Goal: Task Accomplishment & Management: Use online tool/utility

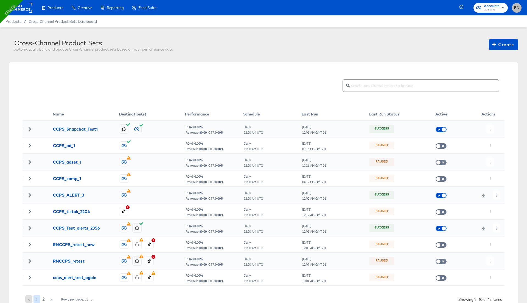
click at [517, 9] on span "RN" at bounding box center [517, 8] width 5 height 6
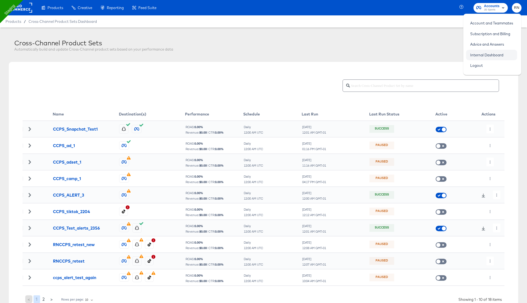
click at [492, 55] on link "Internal Dashboard" at bounding box center [486, 55] width 41 height 10
click at [219, 79] on div at bounding box center [266, 85] width 465 height 15
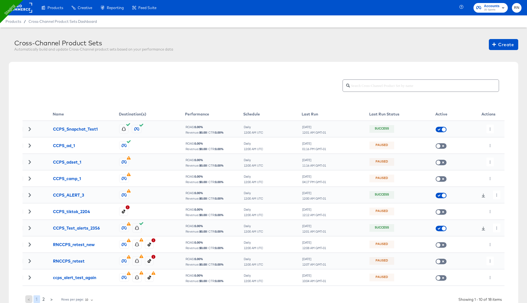
click at [492, 11] on span "JD Sports" at bounding box center [492, 10] width 16 height 4
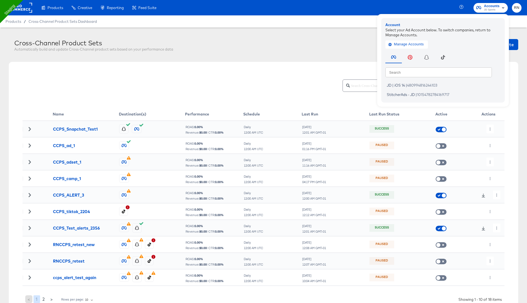
click at [518, 5] on span "RN" at bounding box center [517, 8] width 5 height 6
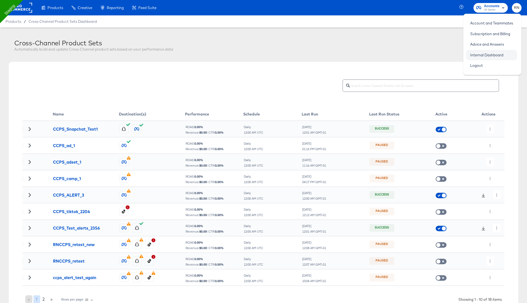
click at [478, 52] on link "Internal Dashboard" at bounding box center [486, 55] width 41 height 10
click at [27, 8] on rect at bounding box center [19, 8] width 25 height 10
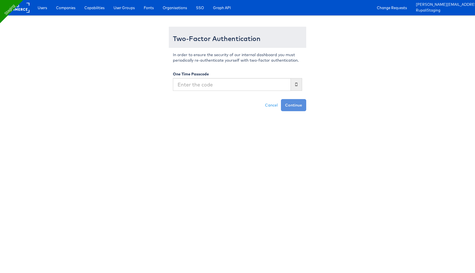
click at [280, 83] on input "text" at bounding box center [232, 84] width 118 height 13
click at [247, 82] on input "text" at bounding box center [232, 84] width 118 height 13
type input "984591"
click at [281, 99] on button "Continue" at bounding box center [293, 105] width 25 height 12
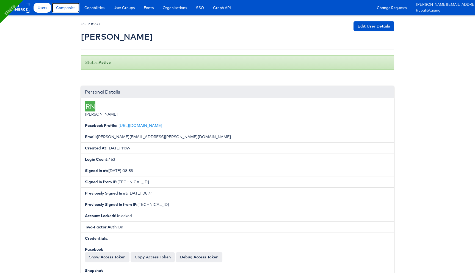
click at [67, 9] on span "Companies" at bounding box center [65, 7] width 19 height 5
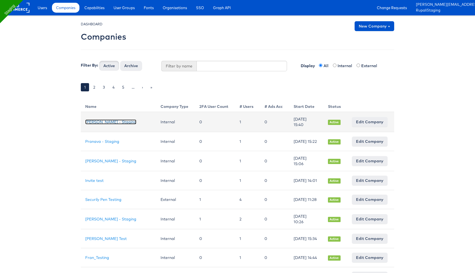
click at [108, 120] on link "[PERSON_NAME] - Staging" at bounding box center [110, 121] width 51 height 5
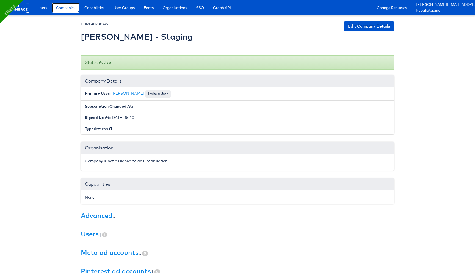
click at [65, 8] on span "Companies" at bounding box center [65, 7] width 19 height 5
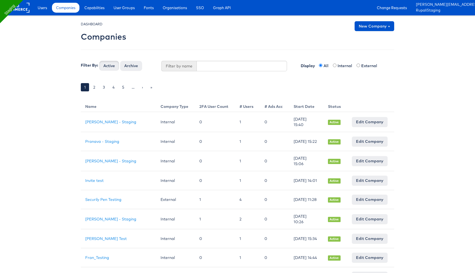
click at [376, 28] on link "New Company +" at bounding box center [374, 26] width 40 height 10
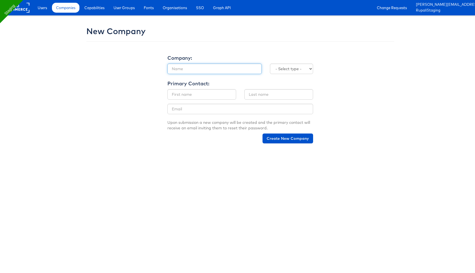
click at [200, 68] on input "text" at bounding box center [214, 68] width 94 height 10
type input "Mainline Test"
click at [285, 69] on select "- Select type - Internal External" at bounding box center [291, 68] width 43 height 10
click at [288, 68] on select "- Select type - Internal External" at bounding box center [291, 68] width 43 height 10
select select "EXTERNAL"
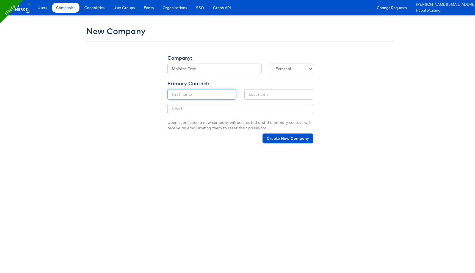
click at [201, 94] on input "text" at bounding box center [201, 94] width 69 height 10
click at [281, 137] on button "Create New Company" at bounding box center [287, 138] width 51 height 10
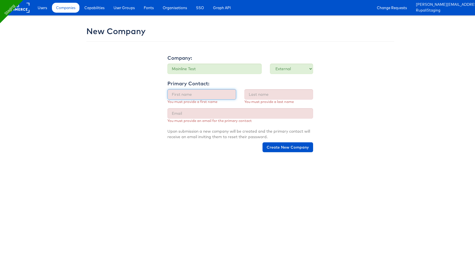
click at [207, 95] on input "text" at bounding box center [201, 94] width 69 height 10
type input "R"
type input "Colin"
click at [260, 96] on input "text" at bounding box center [278, 94] width 69 height 10
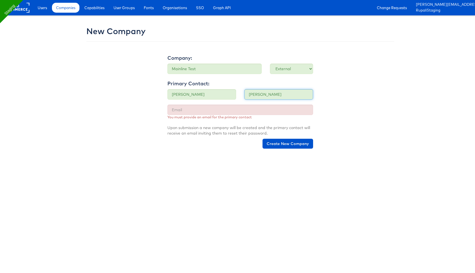
type input "Clarke"
click at [238, 112] on input "email" at bounding box center [240, 109] width 146 height 10
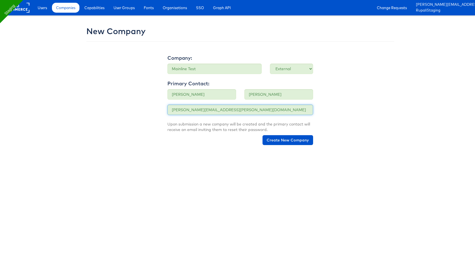
type input "colin.clarke@kargo.com"
click at [239, 130] on p "Upon submission a new company will be created and the primary contact will rece…" at bounding box center [240, 126] width 146 height 11
click at [286, 141] on button "Create New Company" at bounding box center [287, 140] width 51 height 10
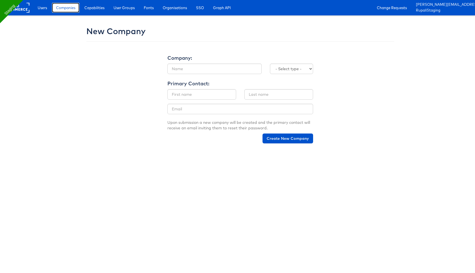
click at [65, 10] on link "Companies" at bounding box center [65, 8] width 27 height 10
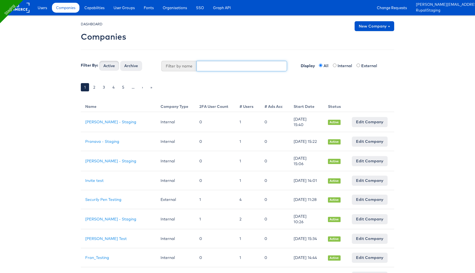
click at [214, 64] on input "text" at bounding box center [241, 66] width 91 height 10
type input "jd"
click at [99, 61] on button "Active" at bounding box center [109, 66] width 20 height 10
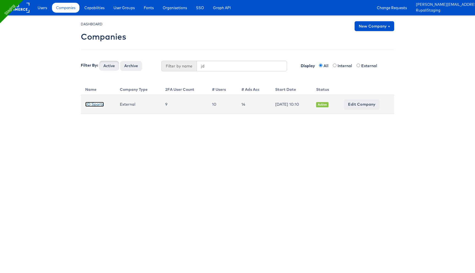
click at [96, 104] on link "JD Sports" at bounding box center [94, 104] width 19 height 5
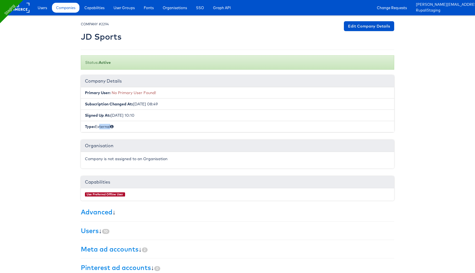
drag, startPoint x: 97, startPoint y: 127, endPoint x: 110, endPoint y: 127, distance: 13.5
click at [110, 127] on li "Type: External" at bounding box center [237, 126] width 313 height 11
click at [102, 127] on li "Type: External" at bounding box center [237, 126] width 313 height 11
click at [353, 26] on link "Edit Company Details" at bounding box center [369, 26] width 50 height 10
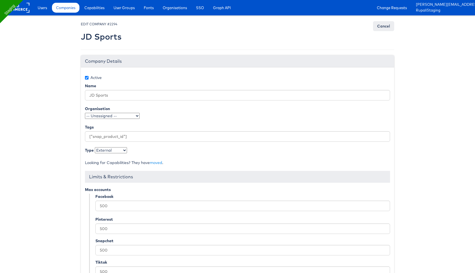
scroll to position [49, 0]
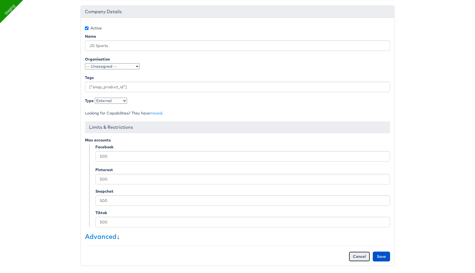
click at [357, 254] on link "Cancel" at bounding box center [359, 256] width 21 height 10
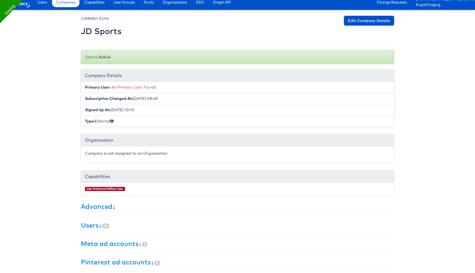
scroll to position [5, 0]
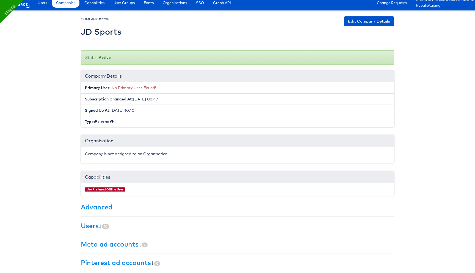
drag, startPoint x: 85, startPoint y: 87, endPoint x: 157, endPoint y: 85, distance: 71.4
click at [157, 85] on li "Primary User: No Primary User Found!" at bounding box center [237, 87] width 313 height 11
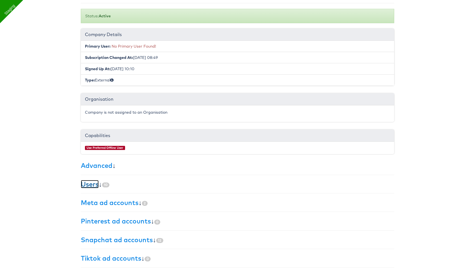
click at [94, 184] on link "Users" at bounding box center [90, 184] width 18 height 8
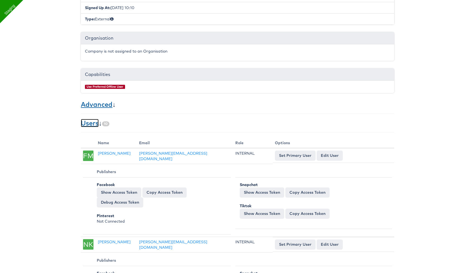
scroll to position [0, 0]
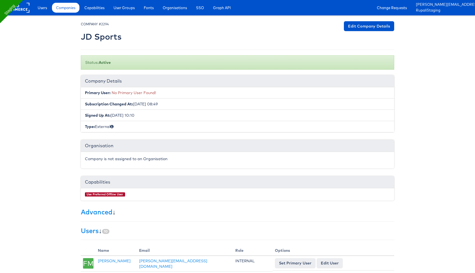
click at [117, 93] on span "No Primary User Found!" at bounding box center [134, 92] width 45 height 5
drag, startPoint x: 112, startPoint y: 93, endPoint x: 207, endPoint y: 93, distance: 94.8
click at [207, 93] on li "Primary User: No Primary User Found!" at bounding box center [237, 92] width 313 height 11
click at [367, 23] on link "Edit Company Details" at bounding box center [369, 26] width 50 height 10
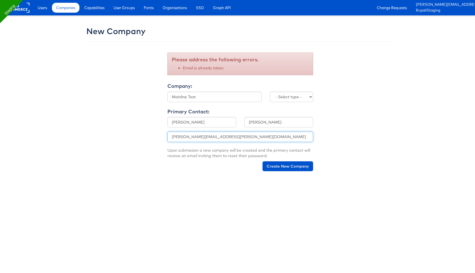
drag, startPoint x: 191, startPoint y: 138, endPoint x: 162, endPoint y: 135, distance: 29.0
click at [162, 135] on div "New Company Please address the following errors. Email is already taken Company…" at bounding box center [237, 98] width 321 height 154
click at [174, 123] on input "[PERSON_NAME]" at bounding box center [201, 122] width 69 height 10
type input "[PERSON_NAME]"
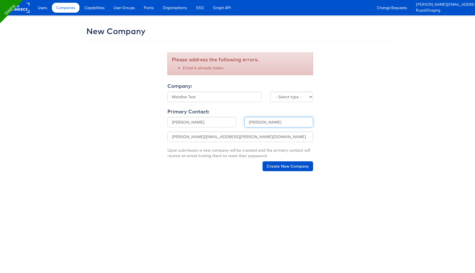
click at [252, 120] on input "[PERSON_NAME]" at bounding box center [278, 122] width 69 height 10
type input "[PERSON_NAME]"
drag, startPoint x: 192, startPoint y: 137, endPoint x: 163, endPoint y: 137, distance: 29.4
click at [163, 137] on div "New Company Please address the following errors. Email is already taken Company…" at bounding box center [237, 98] width 321 height 154
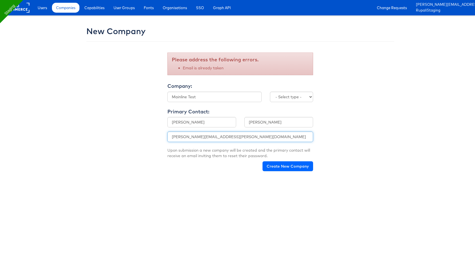
type input "[PERSON_NAME][EMAIL_ADDRESS][PERSON_NAME][DOMAIN_NAME]"
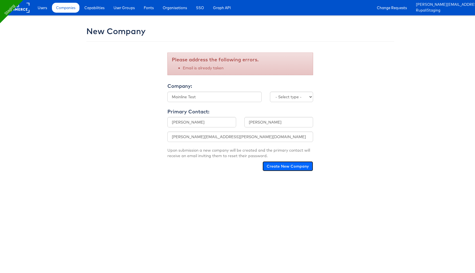
click at [283, 171] on button "Create New Company" at bounding box center [287, 166] width 51 height 10
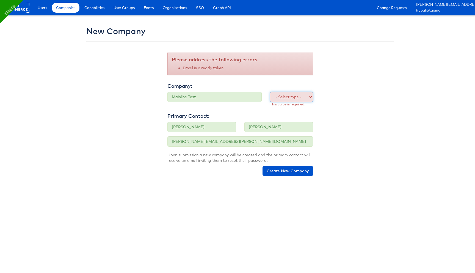
click at [278, 98] on select "- Select type - Internal External" at bounding box center [291, 96] width 43 height 10
select select "EXTERNAL"
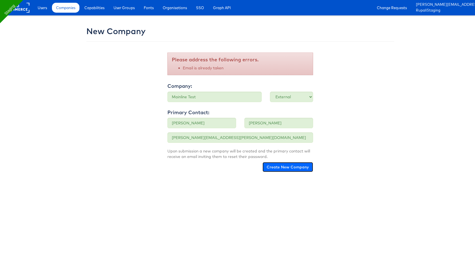
click at [276, 169] on button "Create New Company" at bounding box center [287, 167] width 51 height 10
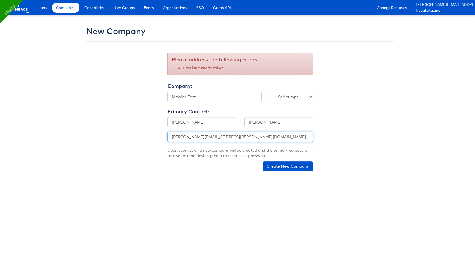
click at [201, 138] on input "[PERSON_NAME][EMAIL_ADDRESS][PERSON_NAME][DOMAIN_NAME]" at bounding box center [240, 136] width 146 height 10
click at [179, 122] on input "[PERSON_NAME]" at bounding box center [201, 122] width 69 height 10
click at [179, 123] on input "Rupali" at bounding box center [201, 122] width 69 height 10
type input "Bonjo"
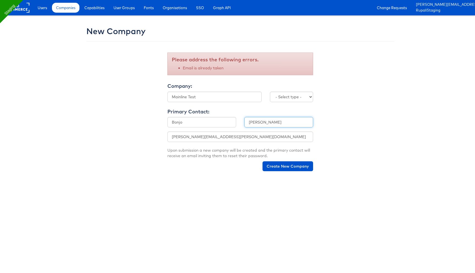
click at [256, 121] on input "Narkhede" at bounding box center [278, 122] width 69 height 10
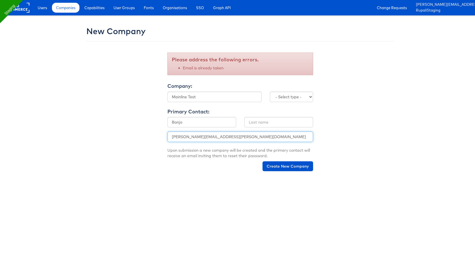
drag, startPoint x: 201, startPoint y: 138, endPoint x: 161, endPoint y: 137, distance: 39.3
click at [161, 137] on div "New Company Please address the following errors. Email is already taken Company…" at bounding box center [237, 98] width 321 height 154
type input "bernard.thompson@kargo.com"
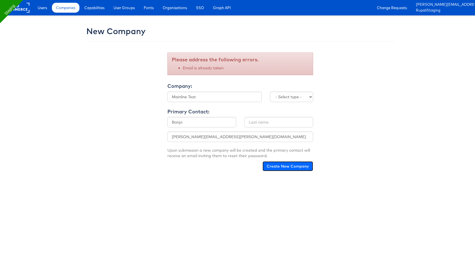
click at [284, 166] on button "Create New Company" at bounding box center [287, 166] width 51 height 10
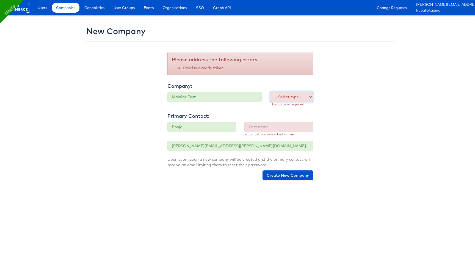
click at [285, 96] on select "- Select type - Internal External" at bounding box center [291, 96] width 43 height 10
select select "EXTERNAL"
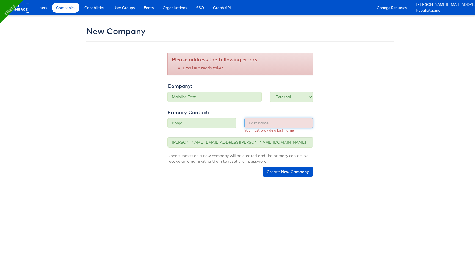
click at [262, 124] on input "text" at bounding box center [278, 123] width 69 height 10
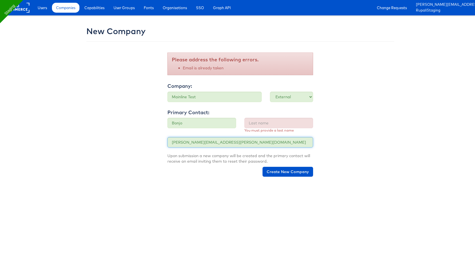
click at [198, 142] on input "bernard.thompson@kargo.com" at bounding box center [240, 142] width 146 height 10
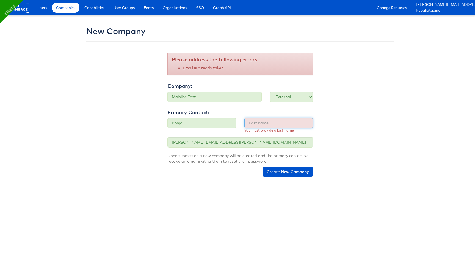
click at [262, 121] on input "text" at bounding box center [278, 123] width 69 height 10
paste input "thompson"
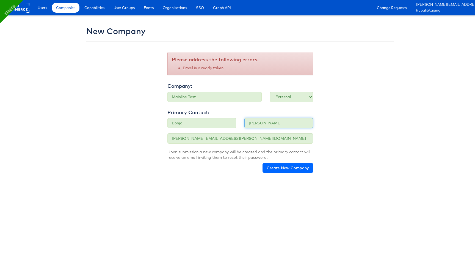
type input "thompson"
click at [283, 167] on button "Create New Company" at bounding box center [287, 168] width 51 height 10
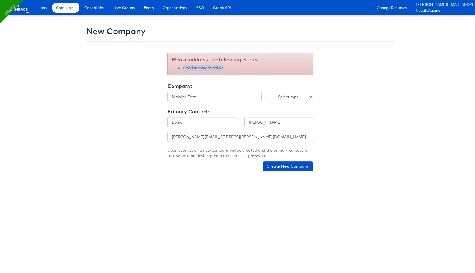
drag, startPoint x: 182, startPoint y: 68, endPoint x: 242, endPoint y: 69, distance: 60.5
click at [243, 69] on ul "Email is already taken" at bounding box center [240, 67] width 137 height 5
click at [182, 140] on input "[PERSON_NAME][EMAIL_ADDRESS][PERSON_NAME][DOMAIN_NAME]" at bounding box center [240, 136] width 146 height 10
drag, startPoint x: 206, startPoint y: 138, endPoint x: 165, endPoint y: 138, distance: 41.2
click at [165, 138] on section "Email Address bernard.thompson@kargo.com" at bounding box center [240, 136] width 154 height 10
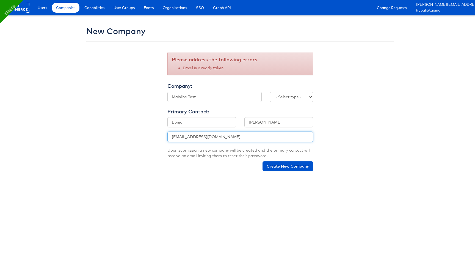
type input "mainline.test@kargo.com"
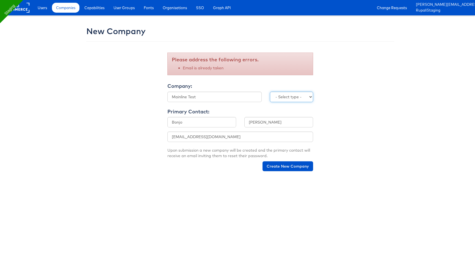
click at [282, 98] on select "- Select type - Internal External" at bounding box center [291, 96] width 43 height 10
select select "EXTERNAL"
click at [277, 165] on button "Create New Company" at bounding box center [287, 166] width 51 height 10
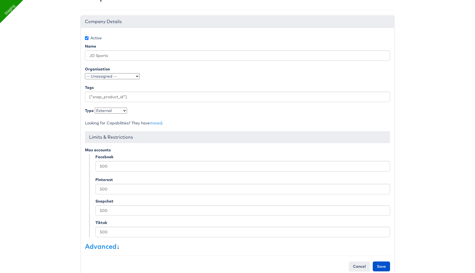
scroll to position [49, 0]
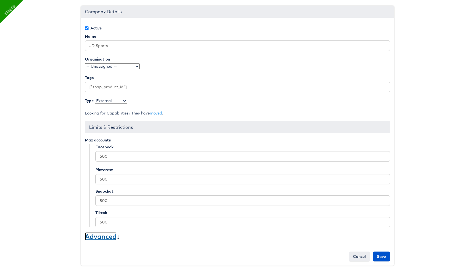
click at [107, 235] on link "Advanced" at bounding box center [101, 236] width 32 height 8
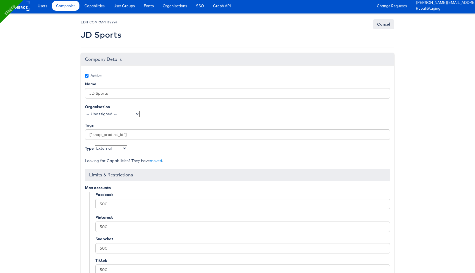
scroll to position [0, 0]
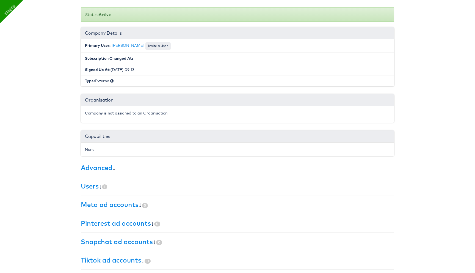
scroll to position [70, 0]
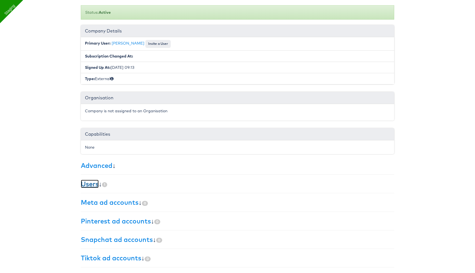
click at [91, 182] on link "Users" at bounding box center [90, 183] width 18 height 8
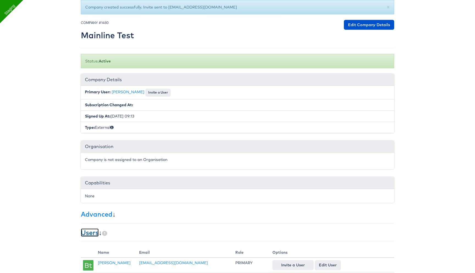
scroll to position [0, 0]
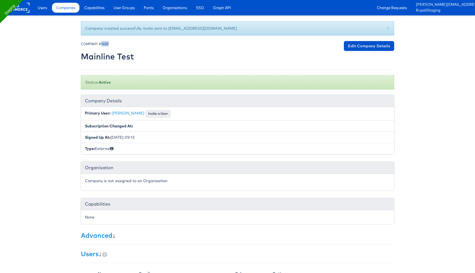
drag, startPoint x: 101, startPoint y: 44, endPoint x: 126, endPoint y: 44, distance: 24.7
click at [126, 44] on div "COMPANY #1480 Mainline Test" at bounding box center [107, 52] width 53 height 23
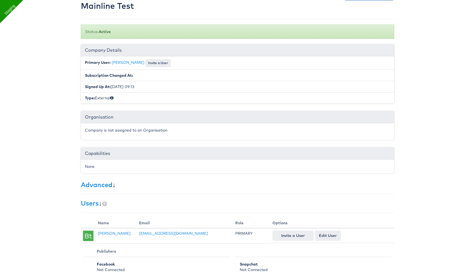
scroll to position [45, 0]
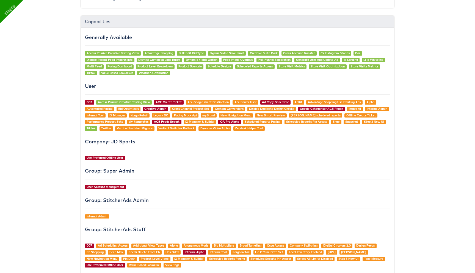
scroll to position [518, 0]
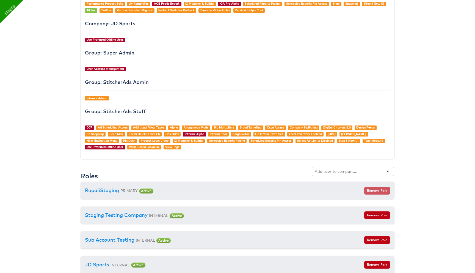
click at [330, 170] on input "text" at bounding box center [336, 170] width 43 height 5
type input "main"
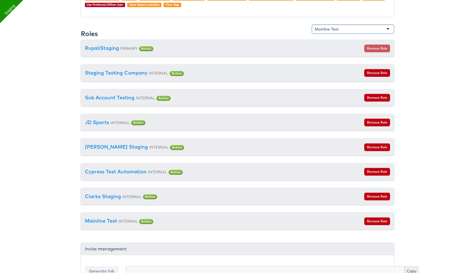
scroll to position [624, 0]
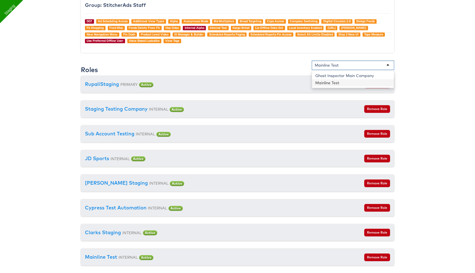
click at [349, 65] on div "Mainline Test" at bounding box center [353, 64] width 82 height 9
drag, startPoint x: 348, startPoint y: 65, endPoint x: 295, endPoint y: 65, distance: 52.5
click at [296, 65] on div "Roles Mainline Test Ghost Inspector Main Company Mainline Test" at bounding box center [237, 67] width 313 height 15
click at [221, 62] on div "Roles Ghost Inspector Main Company Mainline Test" at bounding box center [237, 67] width 313 height 15
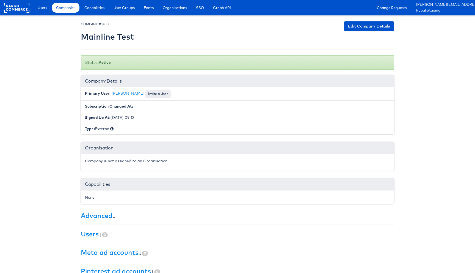
scroll to position [25, 0]
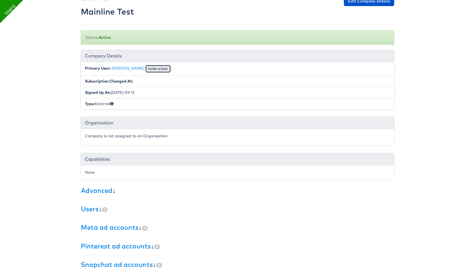
click at [160, 68] on button "Invite a User" at bounding box center [157, 69] width 25 height 8
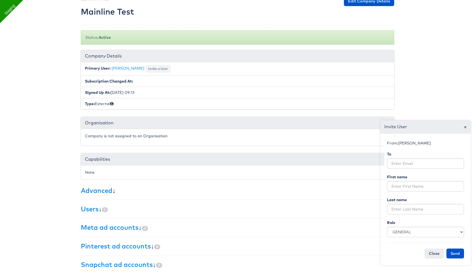
scroll to position [50, 0]
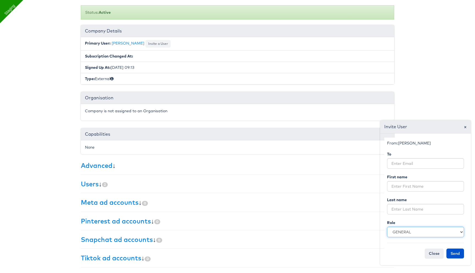
click at [415, 235] on select "GENERAL INTERNAL CREATIVE" at bounding box center [425, 231] width 77 height 10
click at [465, 127] on span "×" at bounding box center [464, 126] width 3 height 7
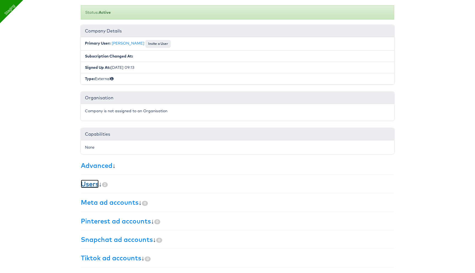
click at [93, 187] on link "Users" at bounding box center [90, 183] width 18 height 8
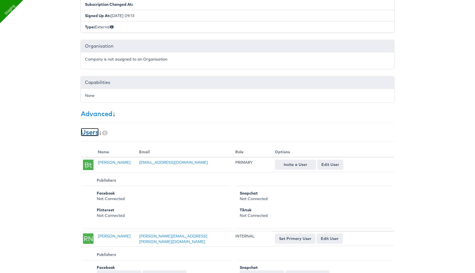
scroll to position [144, 0]
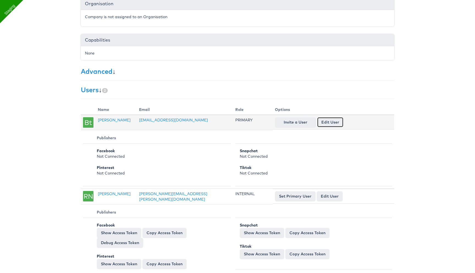
click at [330, 121] on link "Edit User" at bounding box center [330, 122] width 26 height 10
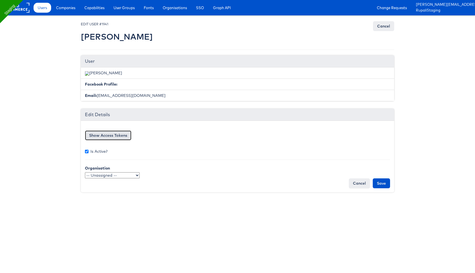
click at [122, 140] on button "Show Access Tokens" at bounding box center [108, 135] width 46 height 10
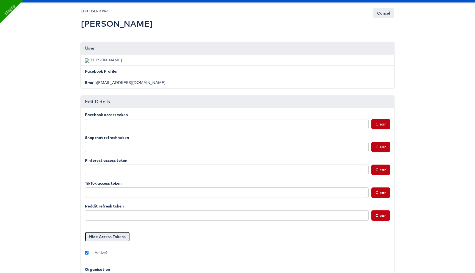
scroll to position [41, 0]
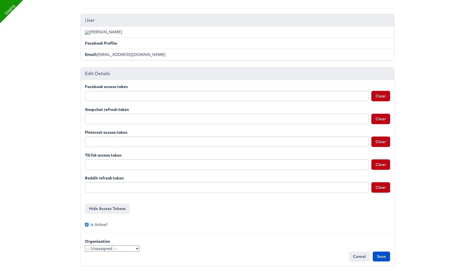
click at [130, 249] on select "-- Unassigned -- TestOrg ccOrg qaSSO QaTestOrg jwqa QA-Team StitcherAds New Org…" at bounding box center [112, 248] width 55 height 6
click at [358, 254] on link "Cancel" at bounding box center [359, 256] width 21 height 10
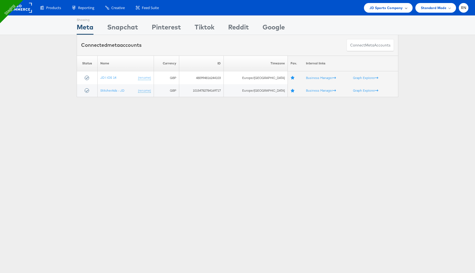
click at [391, 9] on span "JD Sports Company" at bounding box center [386, 8] width 34 height 6
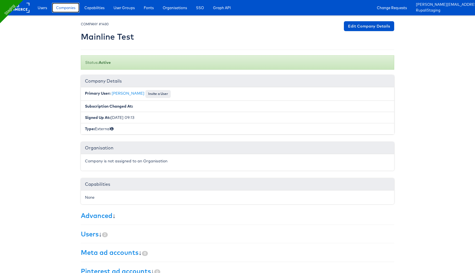
click at [69, 8] on span "Companies" at bounding box center [65, 7] width 19 height 5
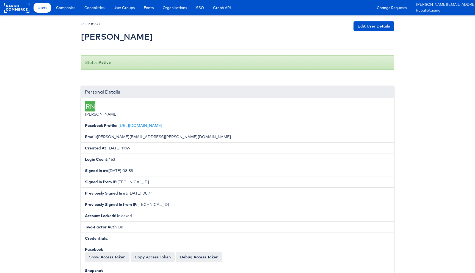
scroll to position [624, 0]
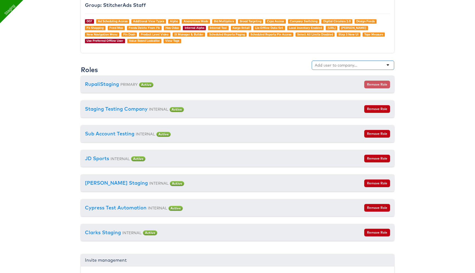
click at [335, 66] on input "text" at bounding box center [336, 64] width 43 height 5
type input "main"
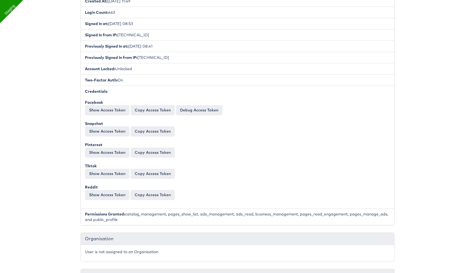
scroll to position [67, 0]
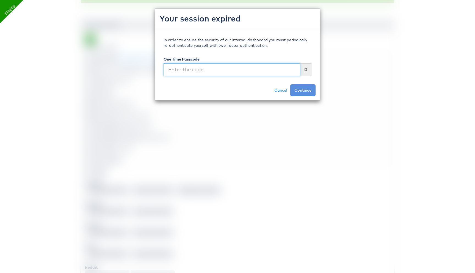
click at [188, 74] on input "text" at bounding box center [231, 69] width 137 height 13
click at [187, 73] on input "text" at bounding box center [231, 69] width 137 height 13
type input "193339"
click at [290, 84] on button "Continue" at bounding box center [302, 90] width 25 height 12
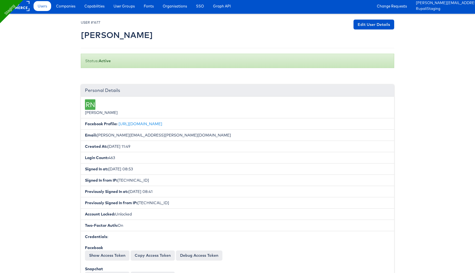
scroll to position [0, 0]
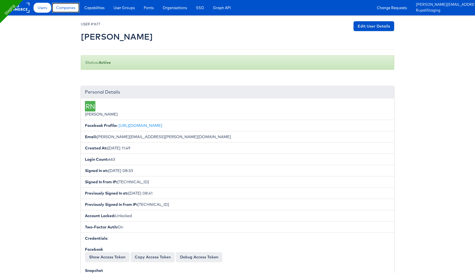
click at [70, 9] on span "Companies" at bounding box center [65, 7] width 19 height 5
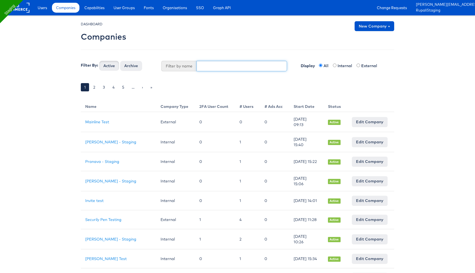
click at [213, 68] on input "text" at bounding box center [241, 66] width 91 height 10
type input "mainline"
click at [99, 61] on button "Active" at bounding box center [109, 66] width 20 height 10
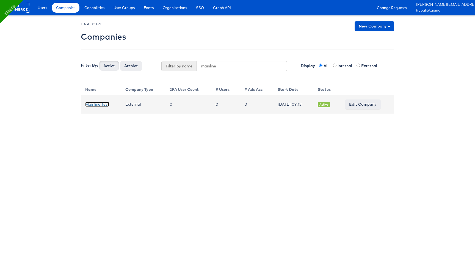
click at [98, 104] on link "Mainline Test" at bounding box center [97, 104] width 24 height 5
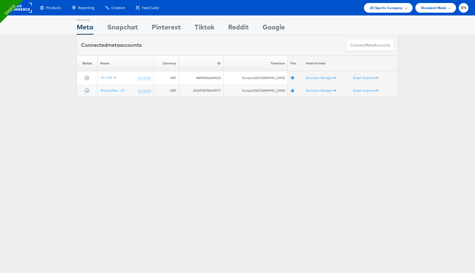
click at [379, 8] on span "JD Sports Company" at bounding box center [386, 8] width 34 height 6
click at [396, 5] on span "JD Sports Company" at bounding box center [386, 8] width 34 height 6
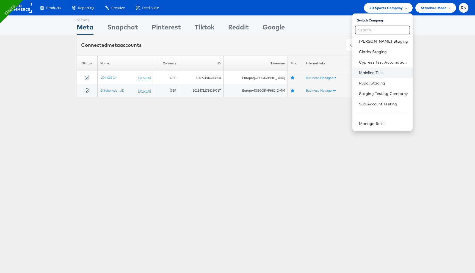
click at [371, 71] on link "Mainline Test" at bounding box center [383, 72] width 49 height 5
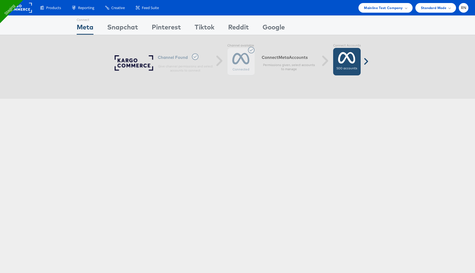
click at [340, 64] on icon at bounding box center [346, 58] width 17 height 14
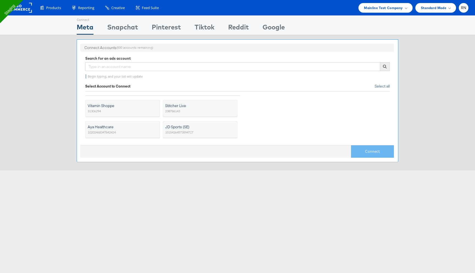
click at [384, 86] on span "Select all" at bounding box center [381, 86] width 15 height 5
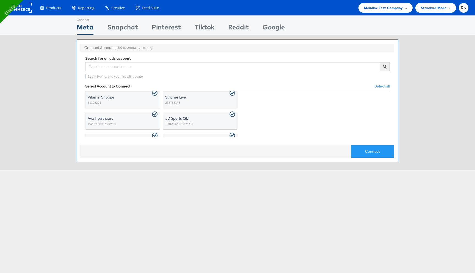
scroll to position [18, 0]
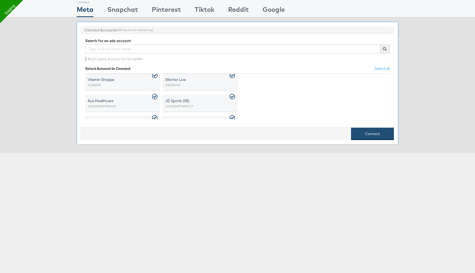
click at [367, 135] on button "Connect" at bounding box center [372, 133] width 43 height 12
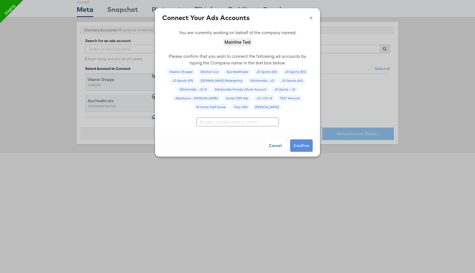
click at [263, 120] on input "text" at bounding box center [237, 121] width 82 height 9
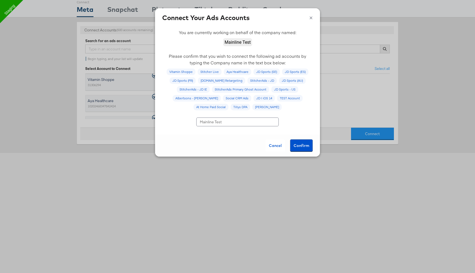
type input "Mainline Test"
click at [297, 144] on button "Confirm" at bounding box center [301, 145] width 23 height 13
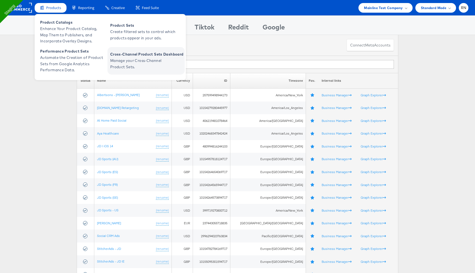
click at [129, 60] on span "Manage your Cross-Channel Product Sets." at bounding box center [143, 63] width 66 height 13
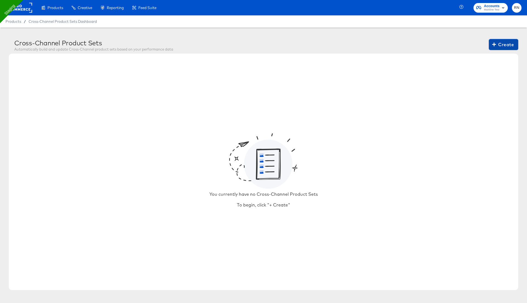
click at [505, 45] on span "Create" at bounding box center [504, 45] width 21 height 8
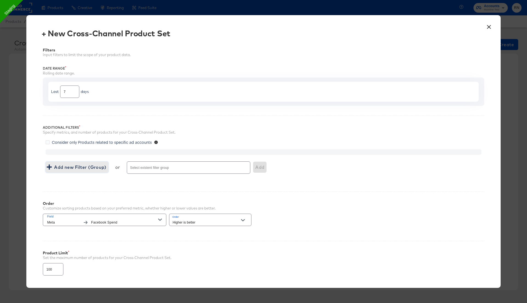
click at [90, 165] on span "Add new Filter (Group)" at bounding box center [77, 167] width 59 height 8
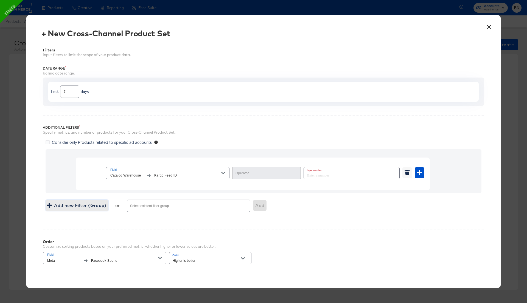
type input "Equal"
click at [316, 172] on input "number" at bounding box center [350, 173] width 92 height 12
type input "234"
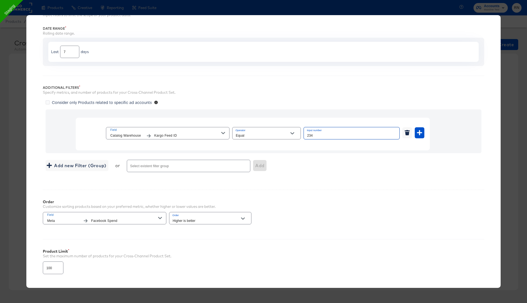
scroll to position [75, 0]
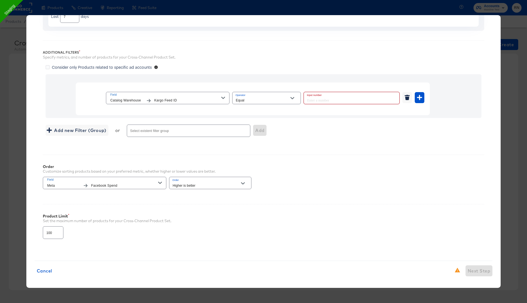
click at [218, 96] on div "Field Catalog Warehouse Kargo Feed ID" at bounding box center [165, 97] width 111 height 11
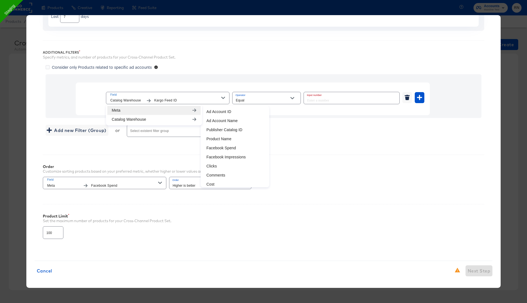
scroll to position [0, 0]
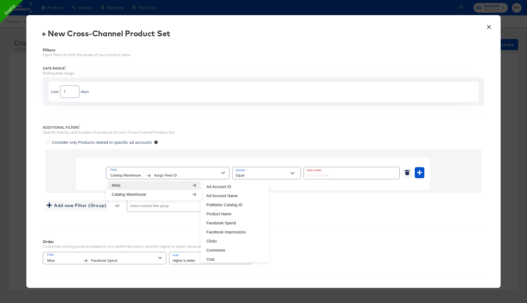
click at [488, 24] on button "×" at bounding box center [489, 26] width 10 height 10
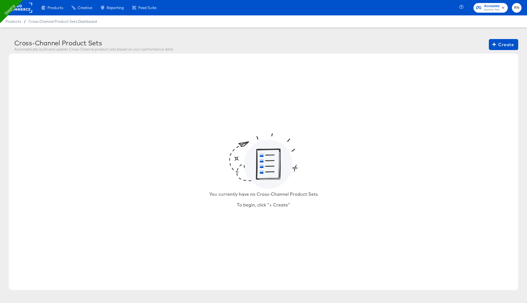
click at [119, 54] on div "You currently have no Cross-Channel Product Sets To begin, click "+ Create"" at bounding box center [264, 172] width 510 height 236
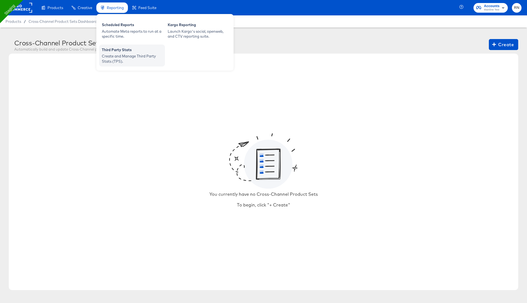
click at [120, 54] on div "Create and Manage Third Party Stats (TPS)." at bounding box center [132, 59] width 60 height 10
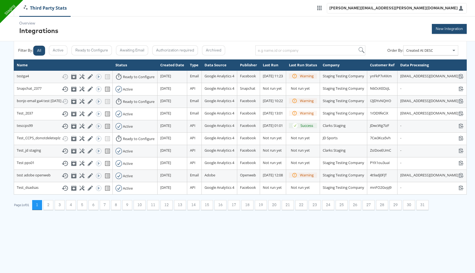
click at [453, 26] on button "New Integration" at bounding box center [449, 29] width 35 height 10
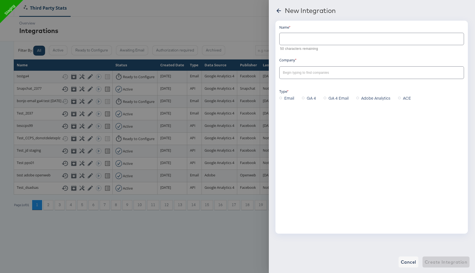
click at [291, 38] on input "text" at bounding box center [371, 37] width 184 height 12
type input "MainlineTest(Do not delete plz)"
click at [306, 73] on input "text" at bounding box center [367, 73] width 171 height 6
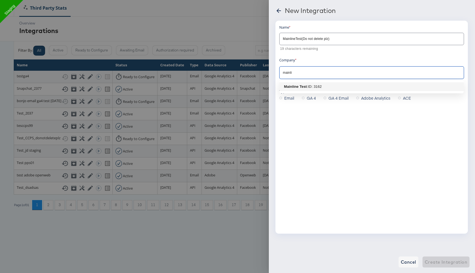
click at [310, 87] on div ": ID: 3162" at bounding box center [314, 86] width 15 height 5
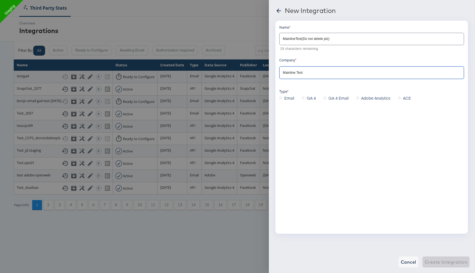
type input "Mainline Test"
click at [307, 99] on span "GA 4" at bounding box center [311, 97] width 9 height 5
click at [0, 0] on input "GA 4" at bounding box center [0, 0] width 0 height 0
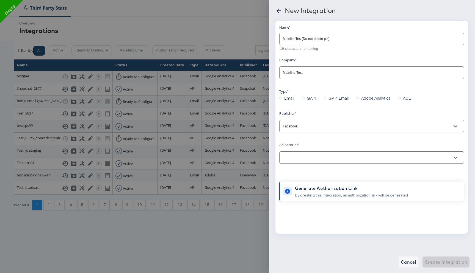
click at [296, 156] on input "text" at bounding box center [367, 157] width 171 height 6
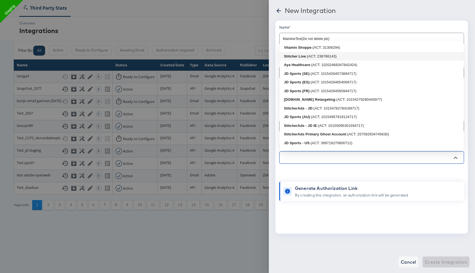
click at [312, 52] on li "Stitcher Live : (ACT: 238786143)" at bounding box center [371, 56] width 184 height 9
type input "Stitcher Live: (ACT: 238786143)"
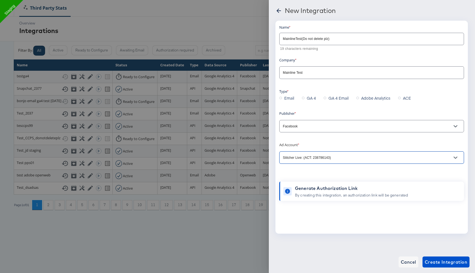
click at [322, 172] on div "Name MainlineTest(Do not delete plz) 19 characters remaining Company Mainline T…" at bounding box center [371, 112] width 185 height 176
click at [437, 262] on span "Create Integration" at bounding box center [445, 262] width 43 height 8
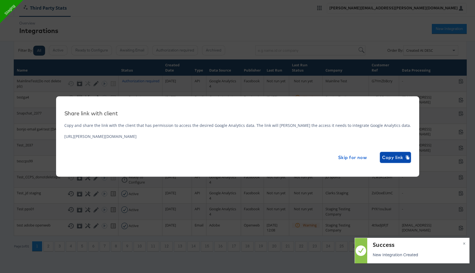
click at [382, 157] on span "Copy link" at bounding box center [395, 157] width 26 height 8
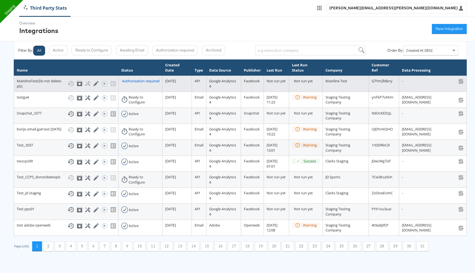
click at [130, 81] on div "Authorization required" at bounding box center [140, 80] width 37 height 5
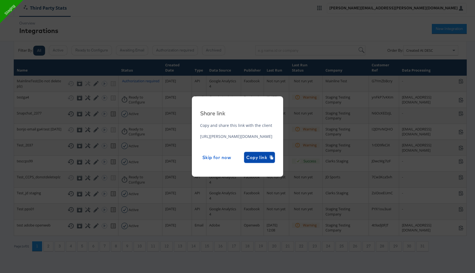
click at [273, 157] on span "Copy link" at bounding box center [259, 157] width 26 height 8
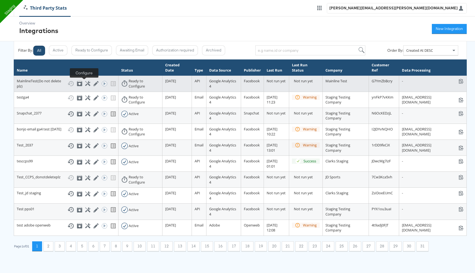
click at [85, 84] on icon at bounding box center [87, 83] width 5 height 5
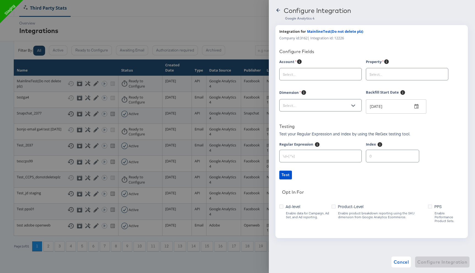
click at [297, 69] on div at bounding box center [320, 74] width 82 height 12
click at [298, 74] on input "text" at bounding box center [316, 74] width 69 height 6
type input "m"
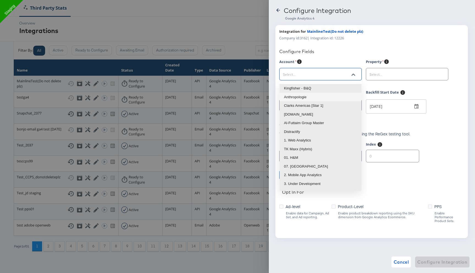
click at [306, 96] on li "Anthropologie" at bounding box center [320, 97] width 82 height 9
type input "Anthropologie"
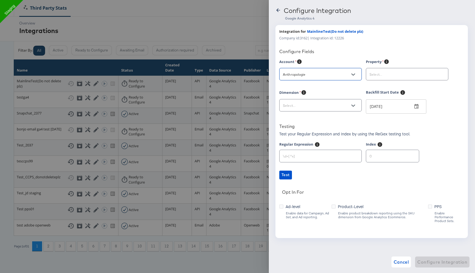
click at [376, 75] on input "text" at bounding box center [402, 74] width 69 height 6
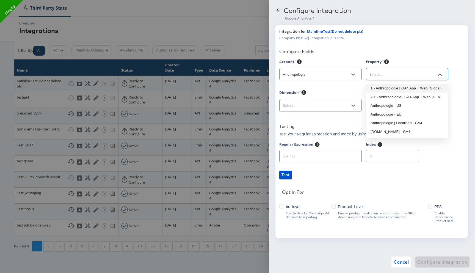
click at [395, 88] on li "1 - Anthropologie | GA4 App + Web (Global)" at bounding box center [407, 88] width 82 height 9
type input "1 - Anthropologie | GA4 App + Web (Global)"
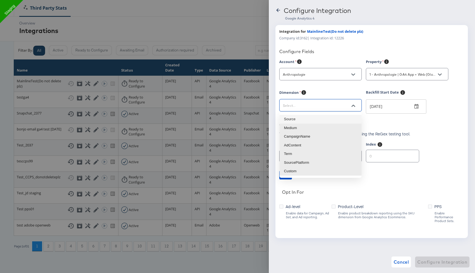
click at [334, 107] on input "text" at bounding box center [316, 105] width 69 height 6
click at [293, 128] on li "Medium" at bounding box center [320, 127] width 82 height 9
type input "sessionManualMedium"
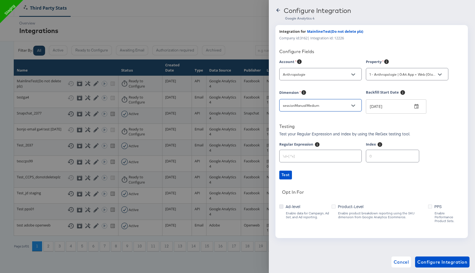
click at [282, 204] on icon at bounding box center [281, 206] width 4 height 4
click at [0, 0] on input "Ad-level" at bounding box center [0, 0] width 0 height 0
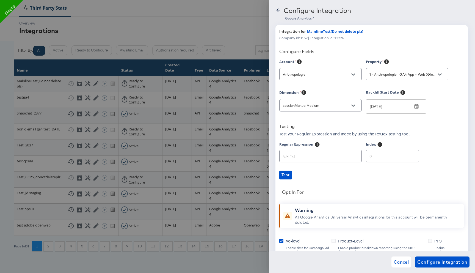
scroll to position [46, 0]
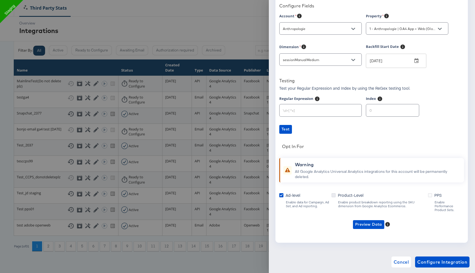
click at [333, 195] on icon at bounding box center [333, 195] width 4 height 4
click at [0, 0] on input "Product-Level" at bounding box center [0, 0] width 0 height 0
click at [432, 262] on span "Configure Integration" at bounding box center [442, 262] width 50 height 8
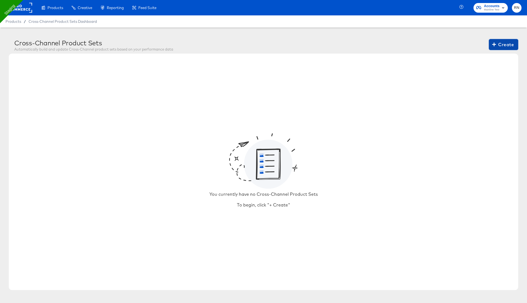
click at [497, 46] on span "Create" at bounding box center [504, 45] width 21 height 8
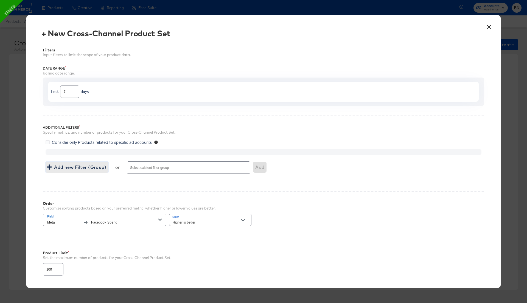
click at [95, 163] on span "Add new Filter (Group)" at bounding box center [77, 167] width 59 height 8
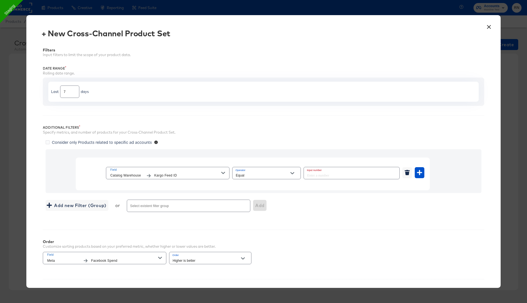
click at [150, 169] on span "Field" at bounding box center [165, 169] width 111 height 5
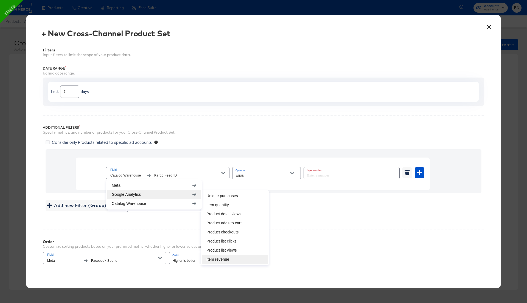
click at [226, 257] on li "Item revenue" at bounding box center [235, 259] width 66 height 9
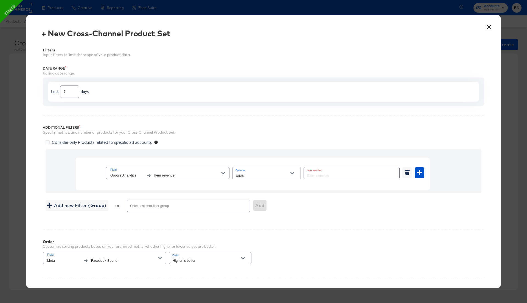
click at [274, 172] on input "Equal" at bounding box center [262, 175] width 55 height 6
click at [268, 218] on li "Greater Than or Equal" at bounding box center [266, 220] width 68 height 9
type input "Greater Than or Equal"
click at [324, 175] on input "number" at bounding box center [350, 173] width 92 height 12
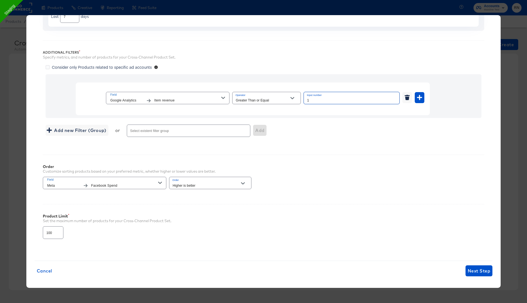
type input "1"
click at [130, 181] on span "Field" at bounding box center [102, 179] width 111 height 5
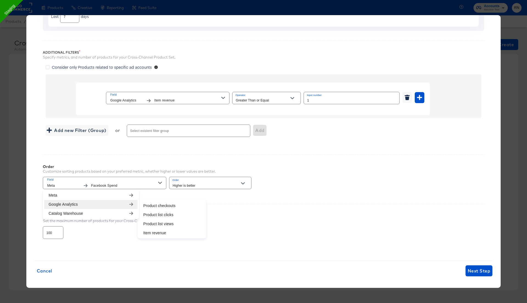
scroll to position [37, 0]
click at [163, 230] on li "Item revenue" at bounding box center [172, 232] width 66 height 9
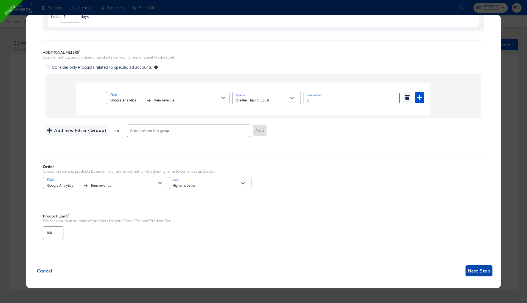
click at [472, 268] on span "Next Step" at bounding box center [479, 271] width 23 height 8
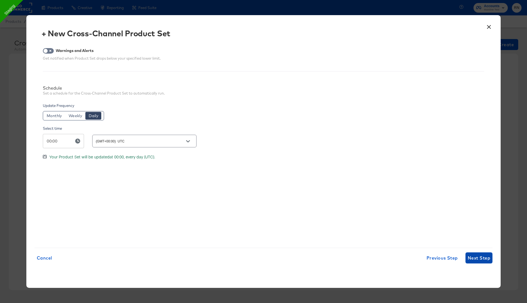
click at [473, 260] on span "Next Step" at bounding box center [479, 258] width 23 height 8
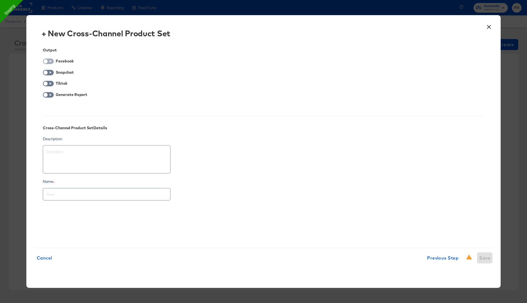
click at [50, 61] on input "checkbox" at bounding box center [45, 62] width 16 height 5
checkbox input "true"
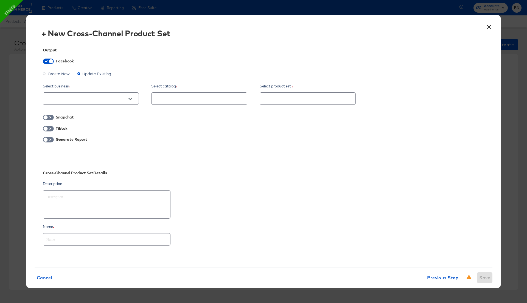
click at [52, 75] on span "Create New" at bounding box center [59, 73] width 22 height 5
click at [0, 0] on input "Create New" at bounding box center [0, 0] width 0 height 0
click at [66, 105] on div at bounding box center [91, 98] width 96 height 15
click at [73, 97] on input "text" at bounding box center [86, 99] width 83 height 6
click at [73, 124] on li "Ghost Business StitcherAds (257579378080319)" at bounding box center [91, 126] width 96 height 9
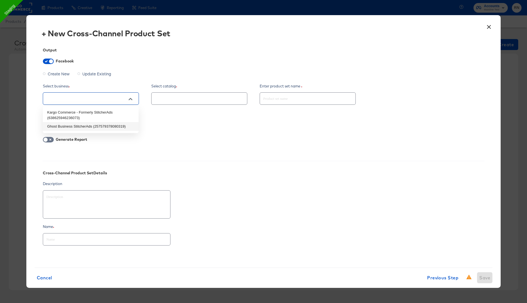
type textarea "x"
type input "Ghost Business StitcherAds (257579378080319)"
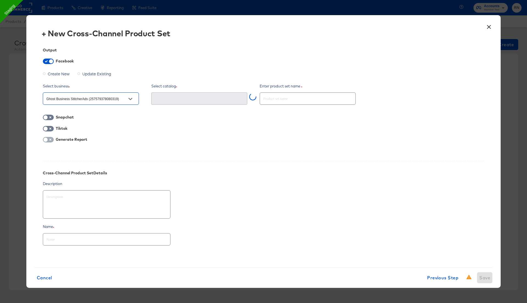
click at [49, 139] on input "checkbox" at bounding box center [45, 140] width 16 height 5
checkbox input "true"
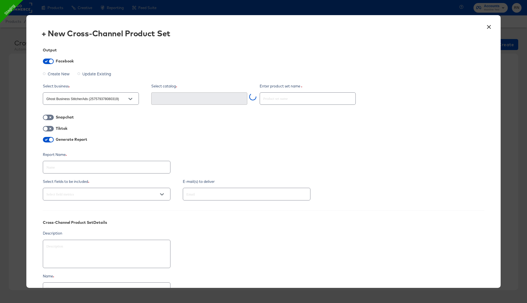
click at [60, 168] on input "text" at bounding box center [106, 165] width 127 height 12
type textarea "x"
type input "t"
type textarea "x"
type input "te"
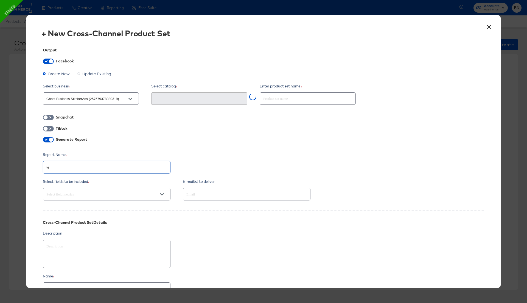
type textarea "x"
type input "tes"
type textarea "x"
type input "test"
type textarea "x"
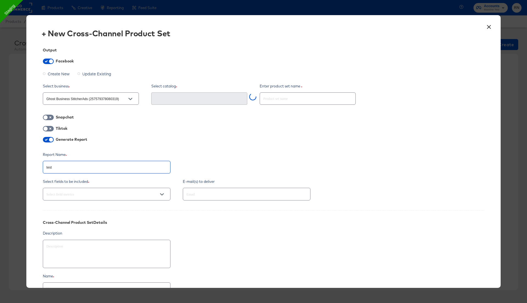
type input "testg"
type textarea "x"
type input "testga"
click at [62, 194] on input "text" at bounding box center [98, 194] width 107 height 6
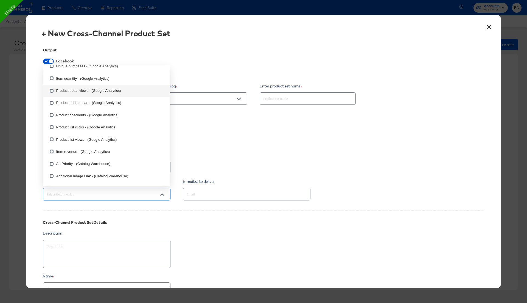
scroll to position [375, 0]
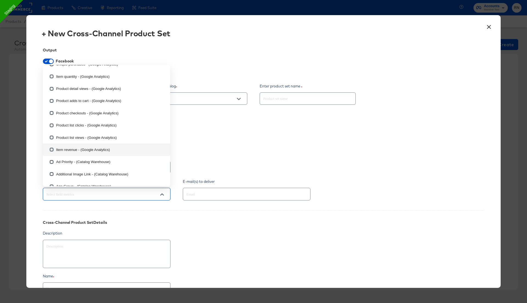
click at [52, 150] on input "checkbox" at bounding box center [51, 150] width 9 height 9
checkbox input "true"
type textarea "x"
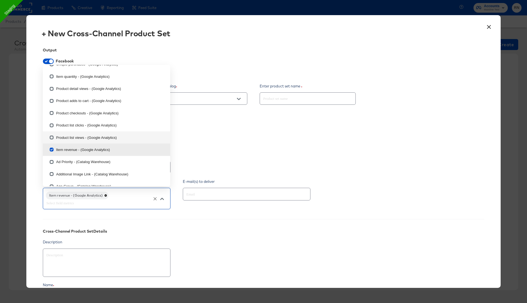
click at [246, 123] on div "Output Facebook Create New Update Existing Select business Ghost Business Stitc…" at bounding box center [264, 179] width 458 height 278
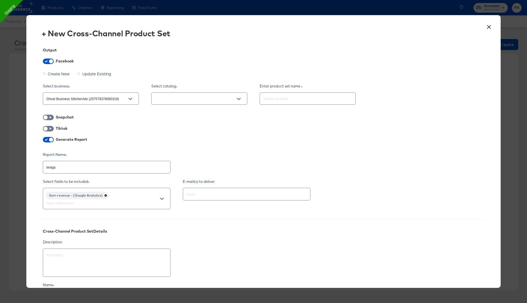
click at [212, 100] on input "text" at bounding box center [195, 99] width 83 height 6
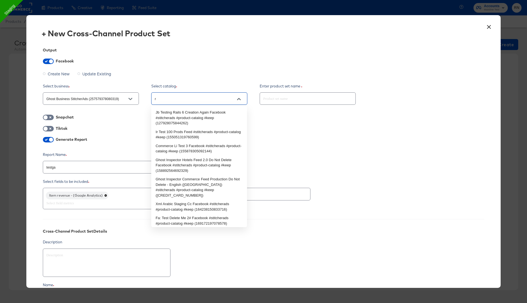
type input "rn"
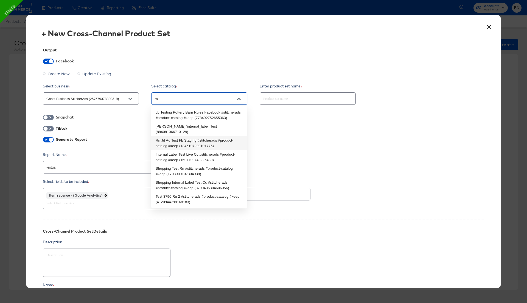
click at [199, 137] on li "Rn Jd Au Test Fb Staging #stitcherads #product-catalog #keep (1345107290101776)" at bounding box center [199, 143] width 96 height 14
type textarea "x"
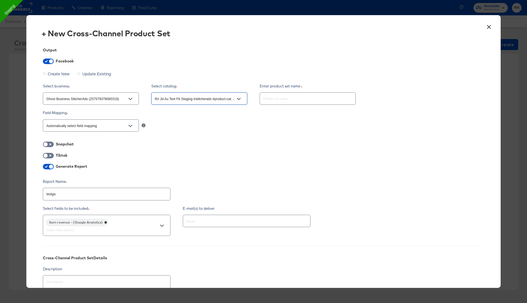
type input "Rn Jd Au Test Fb Staging #stitcherads #product-catalog #keep (1345107290101776)"
click at [280, 99] on input "text" at bounding box center [308, 96] width 96 height 12
paste input "testga"
type textarea "x"
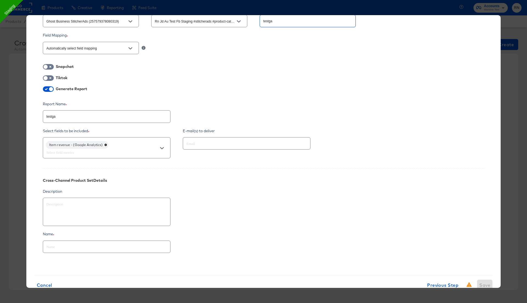
scroll to position [92, 0]
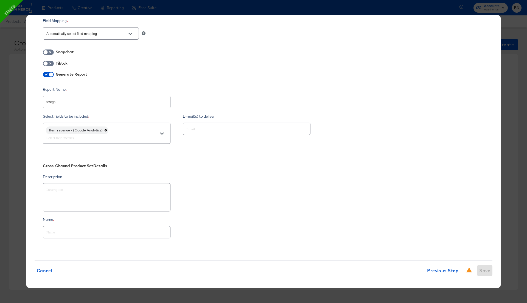
type input "testga"
click at [110, 231] on input "text" at bounding box center [106, 230] width 127 height 12
paste input "testga"
type textarea "x"
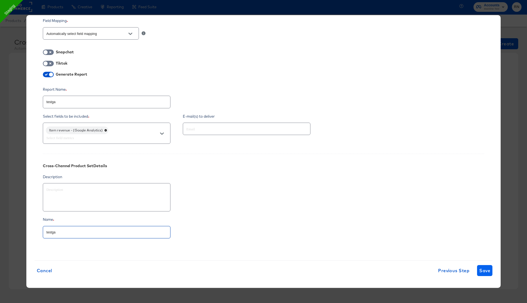
type input "testga"
click at [487, 269] on span "Save" at bounding box center [485, 270] width 11 height 8
type textarea "x"
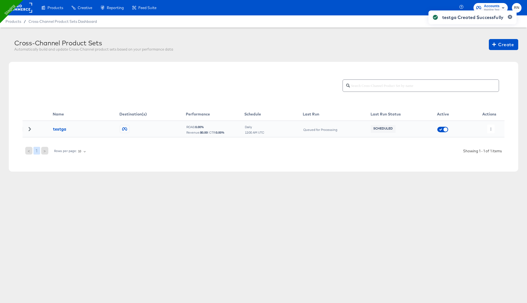
scroll to position [0, 0]
click at [490, 128] on div "testga Created Successfully" at bounding box center [472, 141] width 99 height 273
click at [491, 128] on icon "button" at bounding box center [491, 128] width 1 height 3
click at [496, 157] on li "Run Now" at bounding box center [502, 157] width 29 height 9
click at [31, 127] on icon at bounding box center [30, 129] width 4 height 4
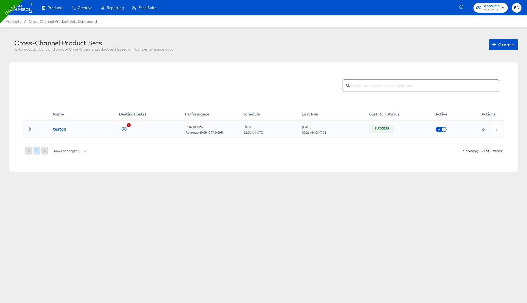
click at [29, 129] on icon at bounding box center [30, 129] width 4 height 4
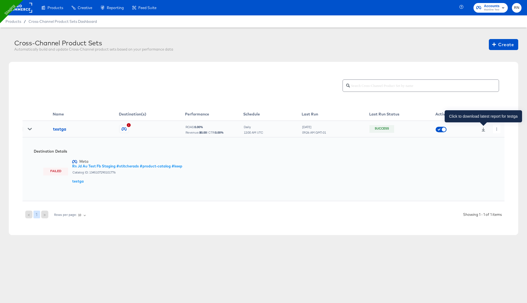
click at [483, 129] on icon at bounding box center [484, 129] width 4 height 4
click at [494, 10] on span "Mainline Test" at bounding box center [492, 10] width 16 height 4
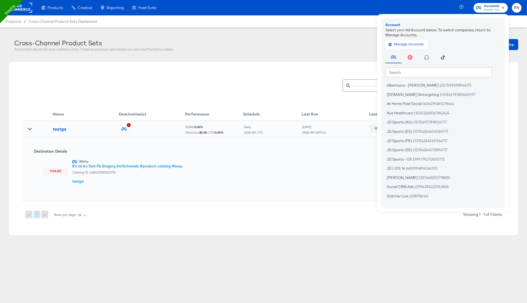
click at [347, 52] on div "Cross-Channel Product Sets Automatically build and update Cross-Channel product…" at bounding box center [266, 46] width 504 height 15
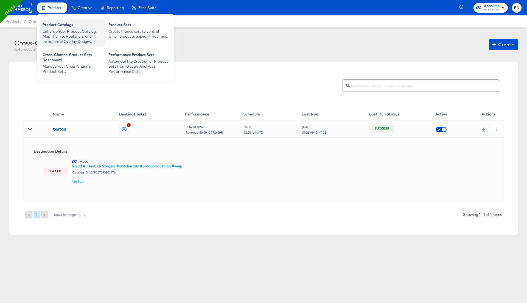
click at [53, 34] on div "Enhance Your Product Catalog, Map Them to Publishers, and Incorporate Overlay D…" at bounding box center [73, 36] width 60 height 15
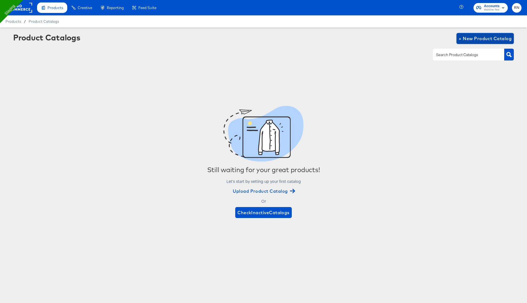
click at [477, 39] on span "+ New Product Catalog" at bounding box center [485, 39] width 53 height 8
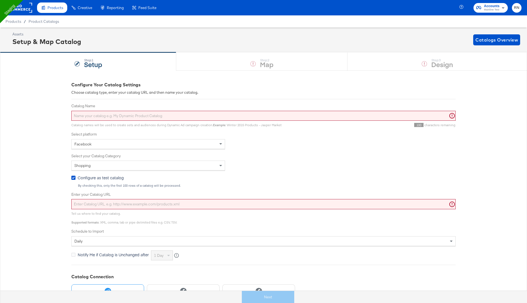
click at [23, 10] on rect at bounding box center [19, 8] width 25 height 10
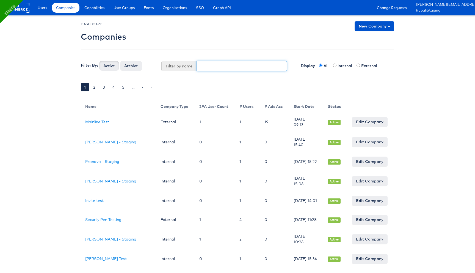
click at [213, 63] on input "text" at bounding box center [241, 66] width 91 height 10
type input "main"
click at [99, 61] on button "Active" at bounding box center [109, 66] width 20 height 10
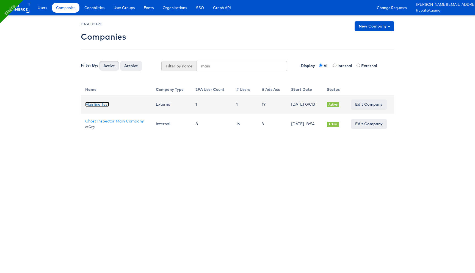
click at [104, 102] on link "Mainline Test" at bounding box center [97, 104] width 24 height 5
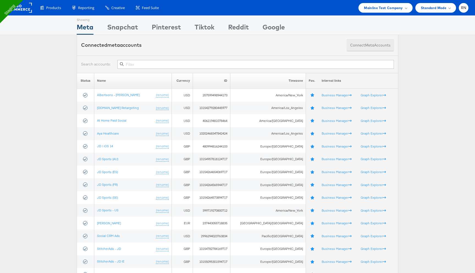
click at [368, 47] on span "meta" at bounding box center [369, 45] width 9 height 5
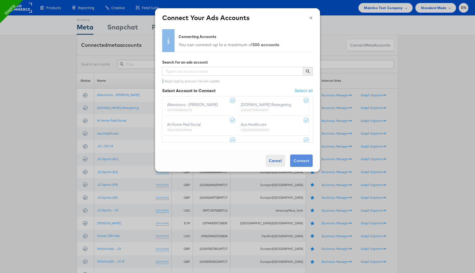
click at [274, 163] on div "Cancel" at bounding box center [275, 160] width 20 height 12
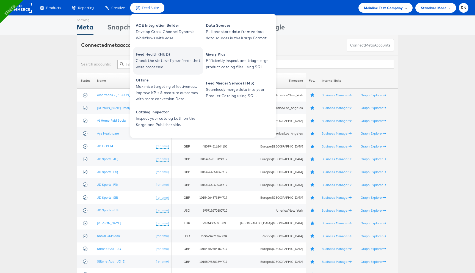
click at [162, 57] on span "Feed Health (HUD)" at bounding box center [169, 54] width 66 height 6
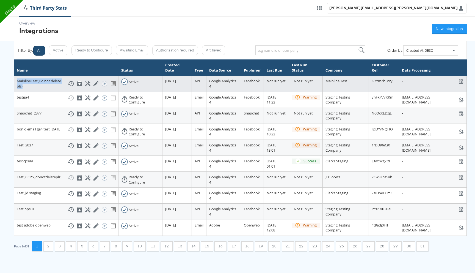
drag, startPoint x: 17, startPoint y: 80, endPoint x: 49, endPoint y: 89, distance: 33.4
click at [49, 89] on td "MainlineTest(Do not delete plz) Show History Archive Configure Edit Integration…" at bounding box center [66, 84] width 104 height 16
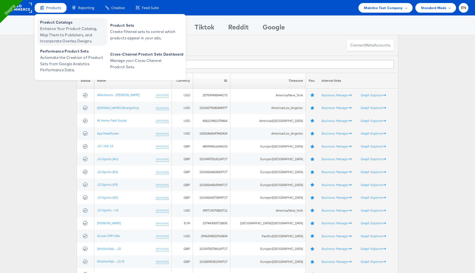
click at [79, 33] on span "Enhance Your Product Catalog, Map Them to Publishers, and Incorporate Overlay D…" at bounding box center [73, 35] width 66 height 19
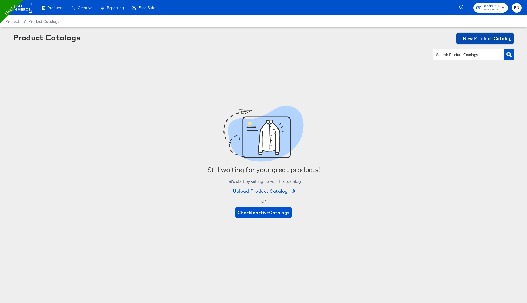
click at [471, 35] on span "+ New Product Catalog" at bounding box center [485, 39] width 53 height 8
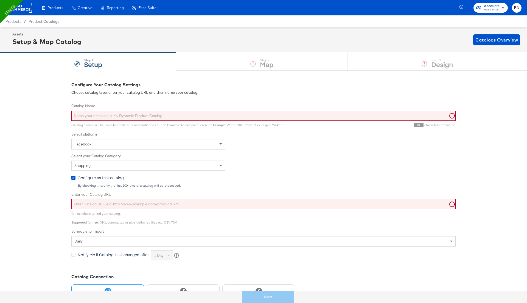
click at [127, 116] on input "Catalog Name" at bounding box center [263, 116] width 385 height 10
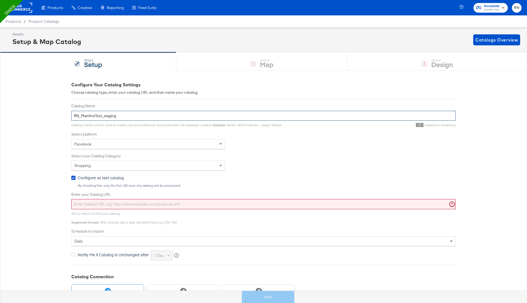
type input "RN_MainlineTest_staging"
click at [107, 203] on input "Enter your Catalog URL" at bounding box center [263, 204] width 385 height 10
click at [162, 203] on input "Enter your Catalog URL" at bounding box center [263, 204] width 385 height 10
paste input "https://feeds.stitcherqa.com/feeds/0605a6dd-b428-4fee-85c3-a117ed377d17/export.…"
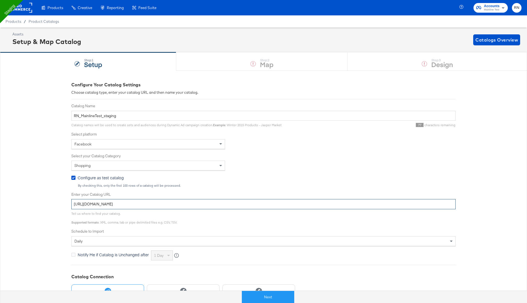
type input "https://feeds.stitcherqa.com/feeds/0605a6dd-b428-4fee-85c3-a117ed377d17/export.…"
drag, startPoint x: 70, startPoint y: 194, endPoint x: 110, endPoint y: 195, distance: 41.0
click at [110, 195] on div "Configure Your Catalog Settings Choose catalog type, enter your catalog URL and…" at bounding box center [263, 207] width 527 height 275
click at [102, 195] on label "Enter your Catalog URL" at bounding box center [263, 194] width 385 height 5
click at [102, 199] on input "https://feeds.stitcherqa.com/feeds/0605a6dd-b428-4fee-85c3-a117ed377d17/export.…" at bounding box center [263, 204] width 385 height 10
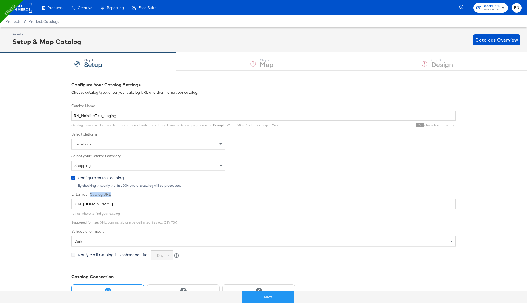
drag, startPoint x: 90, startPoint y: 194, endPoint x: 126, endPoint y: 194, distance: 36.0
click at [126, 194] on label "Enter your Catalog URL" at bounding box center [263, 194] width 385 height 5
copy label "Catalog URL"
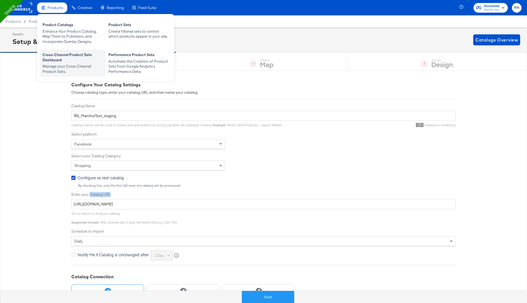
click at [69, 61] on div "Cross-Channel Product Sets Dashboard" at bounding box center [73, 58] width 60 height 12
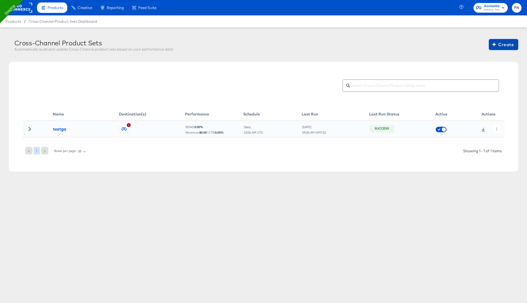
click at [496, 45] on span "Create" at bounding box center [504, 45] width 21 height 8
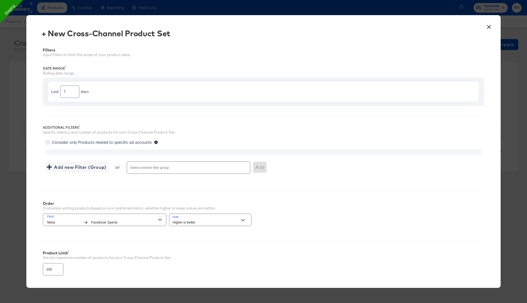
click at [48, 142] on icon at bounding box center [48, 142] width 4 height 4
click at [0, 0] on input "Consider only Products related to specific ad accounts" at bounding box center [0, 0] width 0 height 0
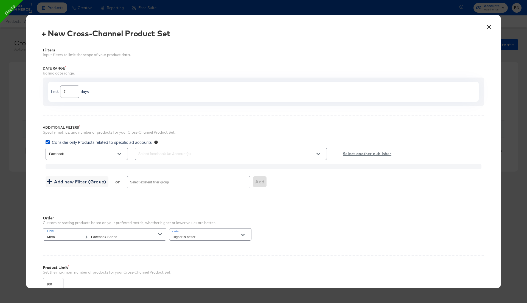
click at [50, 141] on label "Consider only Products related to specific ad accounts" at bounding box center [100, 142] width 109 height 6
click at [0, 0] on input "Consider only Products related to specific ad accounts" at bounding box center [0, 0] width 0 height 0
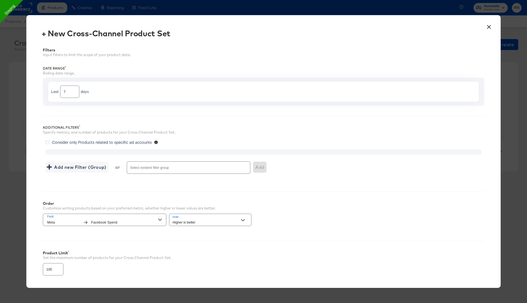
click at [78, 173] on div "Add new Filter (Group) or Select existent filter group Add" at bounding box center [264, 167] width 436 height 15
click at [138, 165] on div at bounding box center [189, 167] width 124 height 12
click at [92, 163] on span "Add new Filter (Group)" at bounding box center [77, 167] width 59 height 8
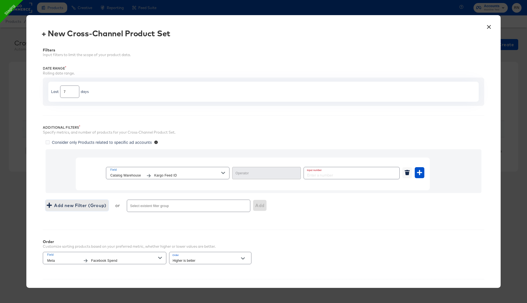
type input "Equal"
click at [312, 176] on input "number" at bounding box center [350, 173] width 92 height 12
type input "7"
click at [490, 26] on button "×" at bounding box center [489, 26] width 10 height 10
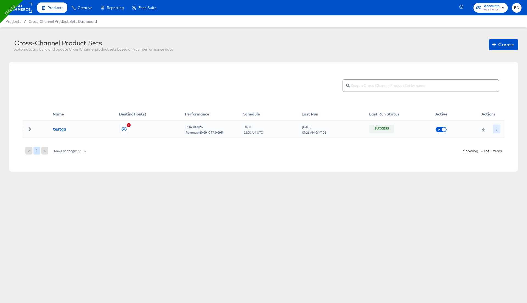
click at [498, 129] on icon "button" at bounding box center [497, 128] width 3 height 3
click at [20, 11] on rect at bounding box center [19, 8] width 25 height 10
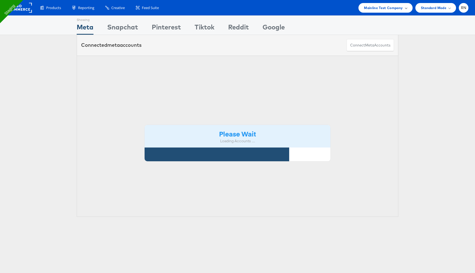
click at [386, 7] on span "Mainline Test Company" at bounding box center [383, 8] width 39 height 6
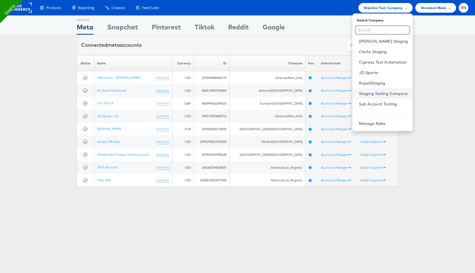
click at [373, 92] on link "Staging Testing Company" at bounding box center [383, 93] width 49 height 5
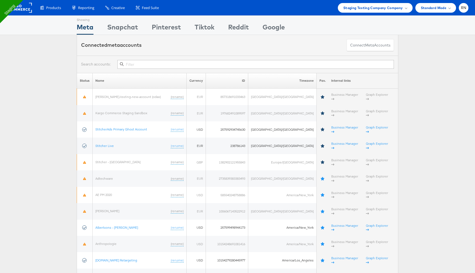
click at [147, 63] on input "text" at bounding box center [255, 64] width 276 height 9
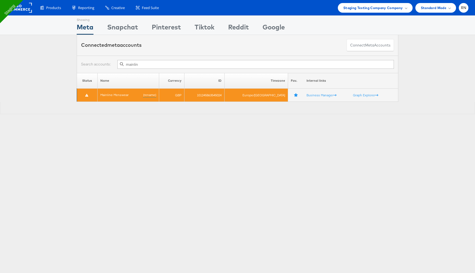
type input "mainlin"
drag, startPoint x: 209, startPoint y: 95, endPoint x: 240, endPoint y: 96, distance: 31.6
click at [240, 96] on tr "Mainline Menswear (rename) GBP 101245863545024 Europe/London Business Manager G…" at bounding box center [237, 94] width 321 height 13
copy tr "101245863545024"
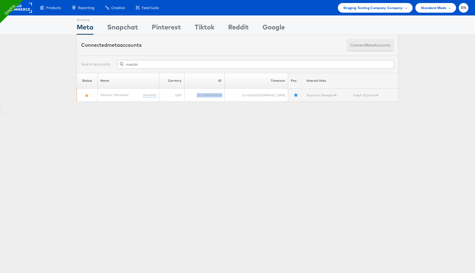
copy tr "101245863545024"
click at [356, 7] on span "Staging Testing Company Company" at bounding box center [373, 8] width 60 height 6
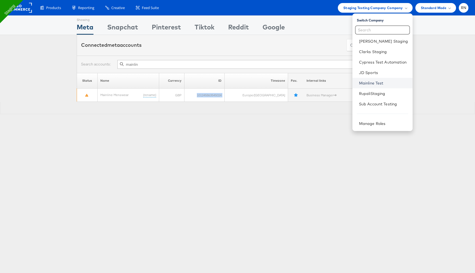
click at [368, 81] on link "Mainline Test" at bounding box center [383, 82] width 49 height 5
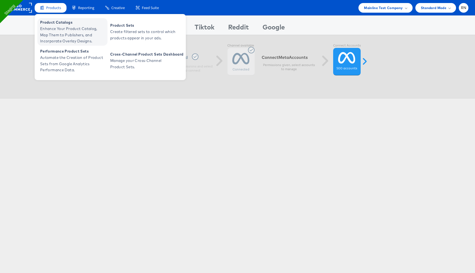
click at [68, 26] on span "Enhance Your Product Catalog, Map Them to Publishers, and Incorporate Overlay D…" at bounding box center [73, 35] width 66 height 19
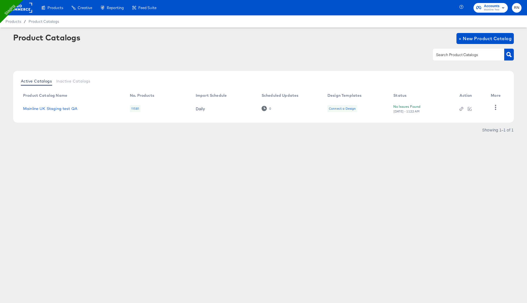
drag, startPoint x: 391, startPoint y: 107, endPoint x: 438, endPoint y: 107, distance: 47.5
click at [438, 107] on td "No Issues Found [DATE] - 11:22 AM" at bounding box center [422, 108] width 66 height 17
click at [493, 109] on icon "button" at bounding box center [495, 107] width 5 height 5
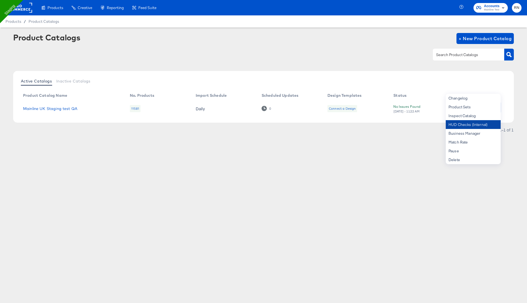
click at [477, 122] on div "HUD Checks (Internal)" at bounding box center [473, 124] width 55 height 9
click at [398, 106] on div "No Issues Found [DATE] - 11:22 AM" at bounding box center [421, 109] width 55 height 10
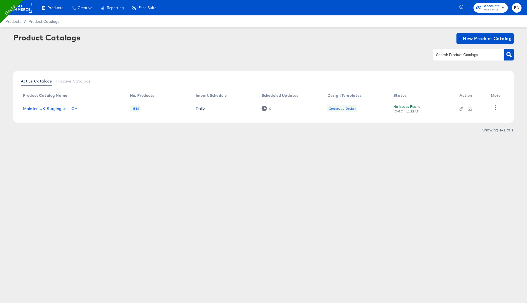
click at [401, 106] on div "No Issues Found [DATE] - 11:22 AM" at bounding box center [421, 109] width 55 height 10
click at [496, 108] on icon "button" at bounding box center [495, 107] width 5 height 5
click at [420, 140] on article "Product Catalogs + New Product Catalog Active Catalogs Inactive Catalogs Produc…" at bounding box center [263, 90] width 527 height 126
click at [137, 110] on div "11581" at bounding box center [135, 108] width 11 height 7
click at [499, 104] on button "button" at bounding box center [496, 107] width 10 height 11
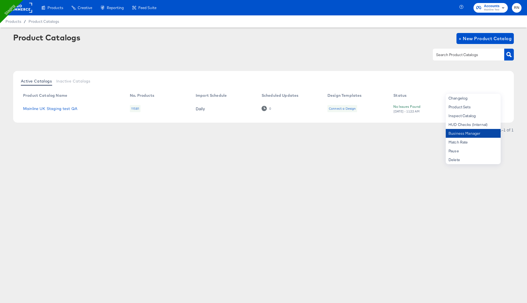
click at [471, 134] on div "Business Manager" at bounding box center [473, 133] width 55 height 9
click at [338, 141] on article "Product Catalogs + New Product Catalog Active Catalogs Inactive Catalogs Produc…" at bounding box center [263, 90] width 527 height 126
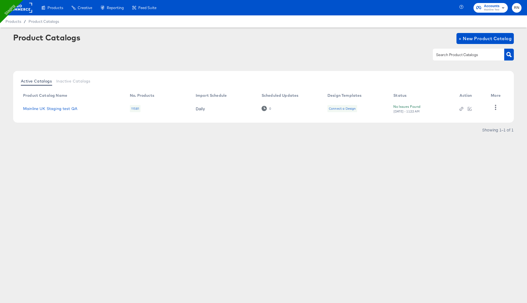
click at [24, 10] on rect at bounding box center [19, 8] width 25 height 10
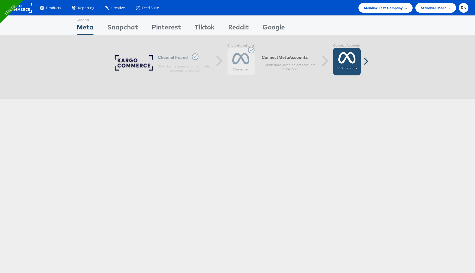
click at [346, 59] on icon at bounding box center [346, 58] width 17 height 14
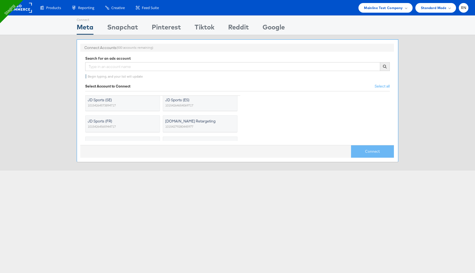
scroll to position [51, 0]
click at [161, 68] on input "text" at bounding box center [232, 66] width 295 height 9
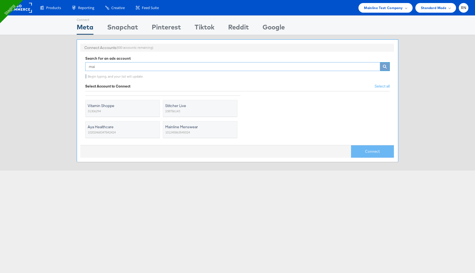
type input "main"
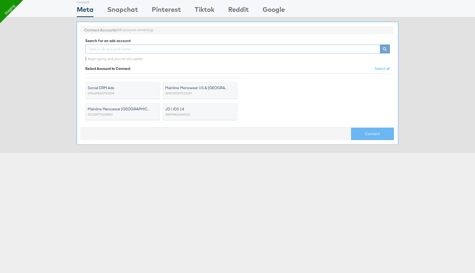
scroll to position [146, 0]
click at [121, 49] on input "text" at bounding box center [232, 49] width 295 height 9
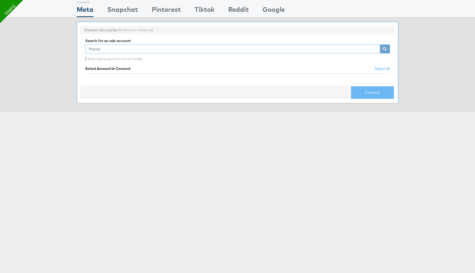
type input "Mainline"
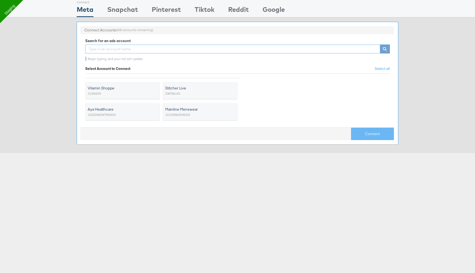
click at [144, 50] on input "text" at bounding box center [232, 49] width 295 height 9
type input "Vitamin"
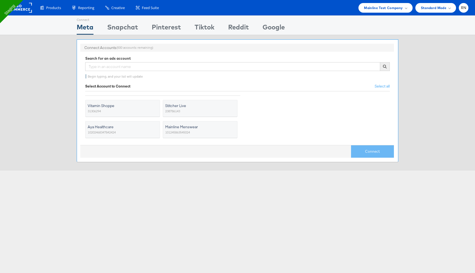
click at [192, 127] on span "Mainline Menswear" at bounding box center [196, 126] width 63 height 5
click at [0, 0] on input "Mainline Menswear 101245863545024" at bounding box center [0, 0] width 0 height 0
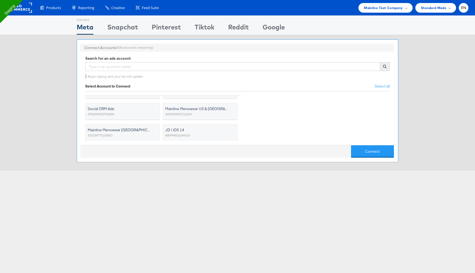
scroll to position [153, 0]
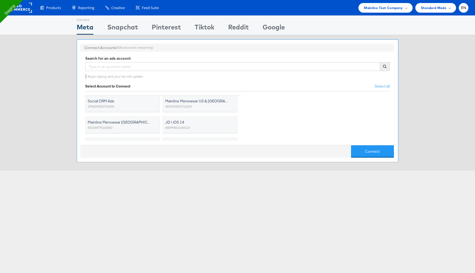
click at [185, 102] on span "Mainline Menswear US & [GEOGRAPHIC_DATA]" at bounding box center [196, 100] width 63 height 5
click at [0, 0] on input "Mainline Menswear US & Canada 3695339257212639" at bounding box center [0, 0] width 0 height 0
click at [150, 120] on span "Mainline Menswear [GEOGRAPHIC_DATA]" at bounding box center [119, 121] width 63 height 5
click at [0, 0] on input "Mainline Menswear Ireland 923184775100853" at bounding box center [0, 0] width 0 height 0
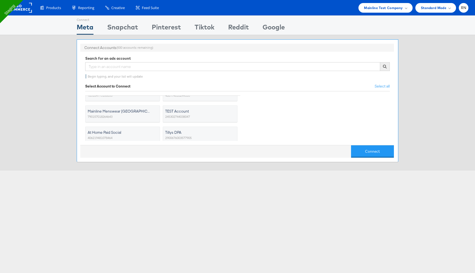
scroll to position [181, 0]
click at [150, 120] on label "Mainline Menswear Australia 790157018264643" at bounding box center [122, 117] width 75 height 17
click at [0, 0] on input "Mainline Menswear Australia 790157018264643" at bounding box center [0, 0] width 0 height 0
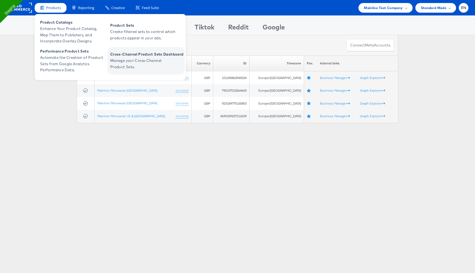
click at [120, 63] on span "Manage your Cross-Channel Product Sets." at bounding box center [143, 63] width 66 height 13
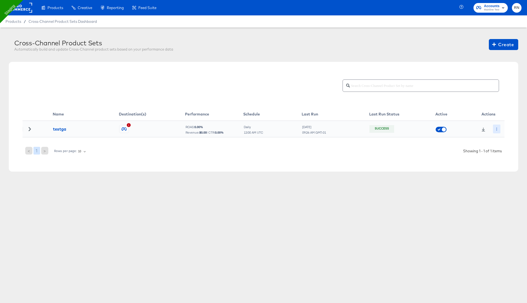
click at [496, 129] on icon "button" at bounding box center [497, 128] width 3 height 3
click at [502, 137] on li "Edit" at bounding box center [506, 139] width 29 height 9
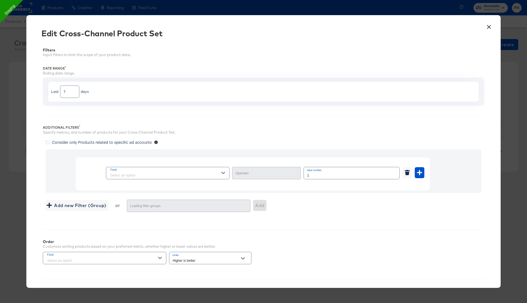
type input "Greater Than or Equal"
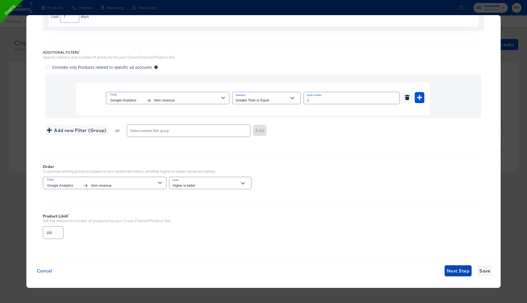
click at [457, 267] on span "Next Step" at bounding box center [458, 271] width 23 height 8
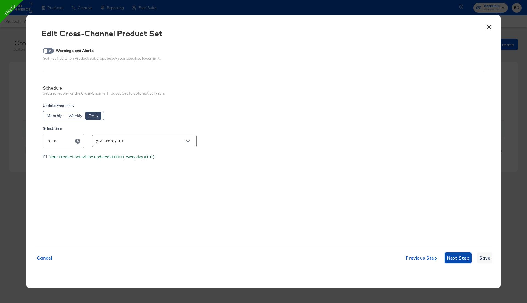
click at [456, 258] on span "Next Step" at bounding box center [458, 258] width 23 height 8
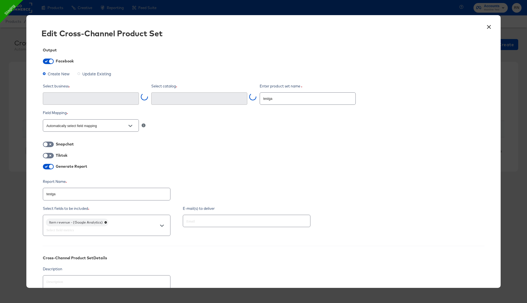
type input "Ghost Business StitcherAds (257579378080319)"
click at [201, 100] on input "Rn Jd Au Test Fb Staging #stitcherads #product-catalog #keep (1345107290101776)" at bounding box center [195, 99] width 83 height 6
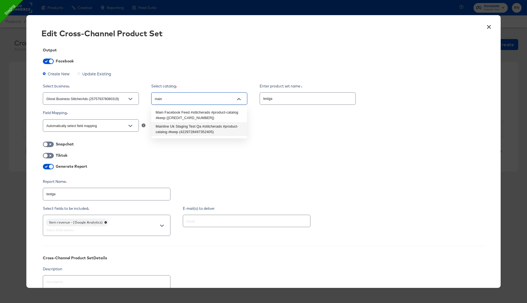
click at [205, 126] on li "Mainline Uk Staging Test Qa #stitcherads #product-catalog #keep (42297284973524…" at bounding box center [199, 129] width 96 height 14
type input "Mainline Uk Staging Test Qa #stitcherads #product-catalog #keep (42297284973524…"
type textarea "x"
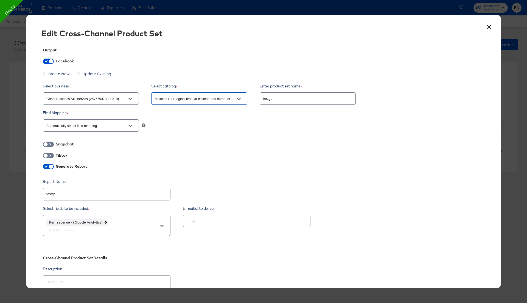
scroll to position [92, 0]
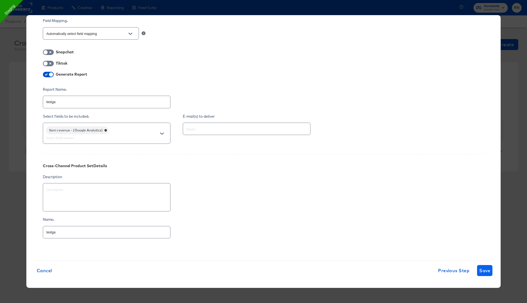
type input "Mainline Uk Staging Test Qa #stitcherads #product-catalog #keep (42297284973524…"
click at [483, 269] on span "Save" at bounding box center [485, 270] width 11 height 8
type textarea "x"
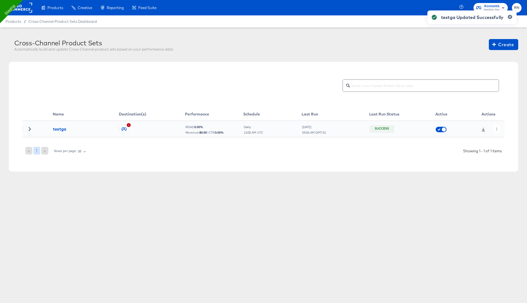
click at [499, 129] on div "testga Updated Successfully" at bounding box center [472, 141] width 100 height 273
click at [497, 129] on icon "button" at bounding box center [497, 128] width 3 height 3
click at [500, 157] on icon at bounding box center [499, 158] width 4 height 4
click at [31, 131] on td at bounding box center [38, 129] width 30 height 16
click at [30, 127] on icon at bounding box center [30, 129] width 2 height 4
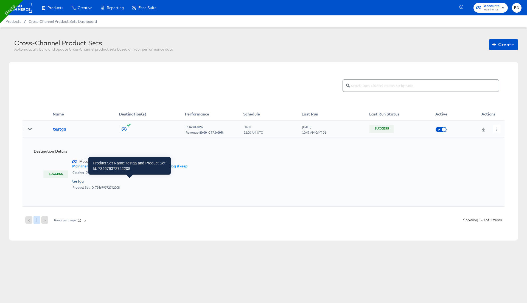
click at [75, 180] on div "testga" at bounding box center [129, 181] width 115 height 5
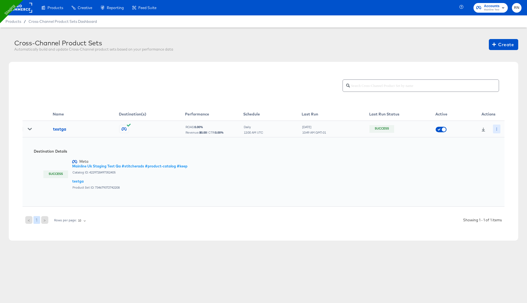
click at [498, 128] on icon "button" at bounding box center [497, 128] width 3 height 3
click at [499, 138] on icon at bounding box center [499, 140] width 4 height 4
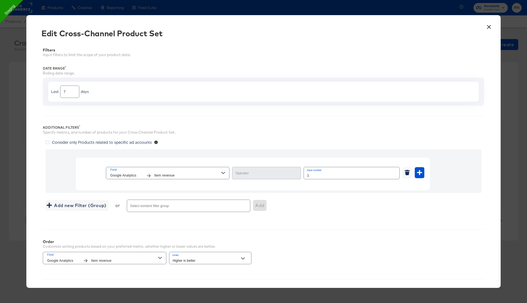
type input "Greater Than or Equal"
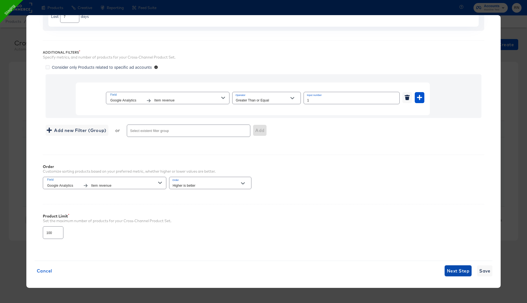
click at [462, 267] on span "Next Step" at bounding box center [458, 271] width 23 height 8
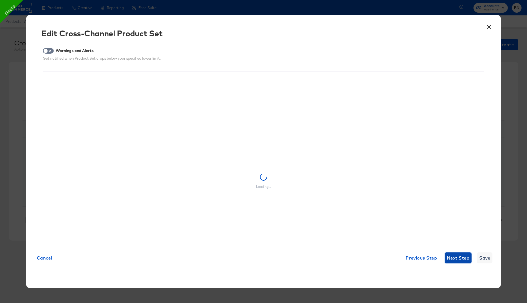
scroll to position [0, 0]
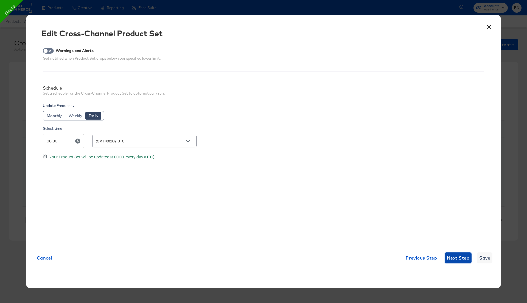
click at [456, 256] on span "Next Step" at bounding box center [458, 258] width 23 height 8
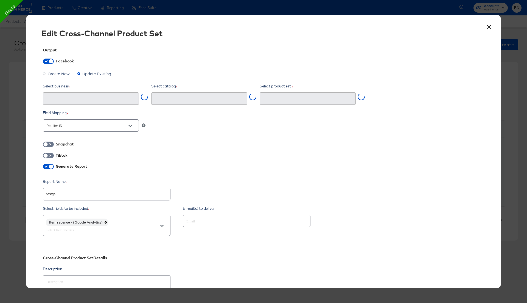
type input "testga (734679372742208)"
type input "Ghost Business StitcherAds (257579378080319)"
click at [488, 28] on button "×" at bounding box center [489, 26] width 10 height 10
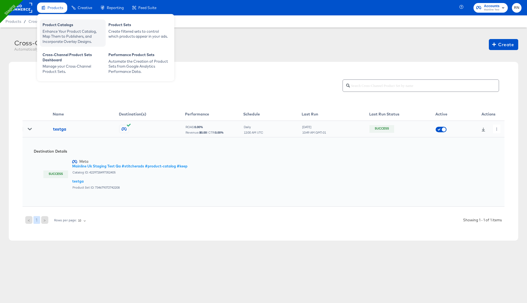
click at [76, 30] on div "Enhance Your Product Catalog, Map Them to Publishers, and Incorporate Overlay D…" at bounding box center [73, 36] width 60 height 15
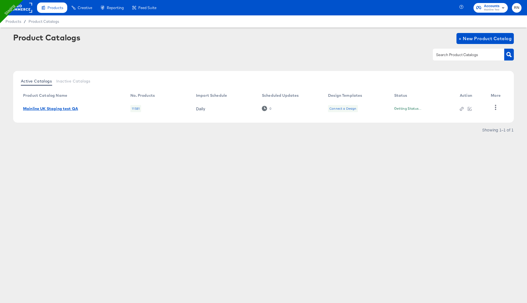
click at [59, 108] on link "Mainline UK Staging test QA" at bounding box center [50, 108] width 55 height 4
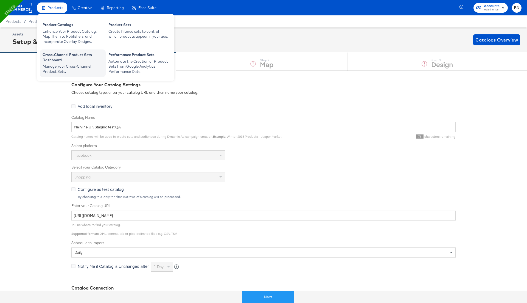
click at [71, 62] on div "Cross-Channel Product Sets Dashboard" at bounding box center [73, 58] width 60 height 12
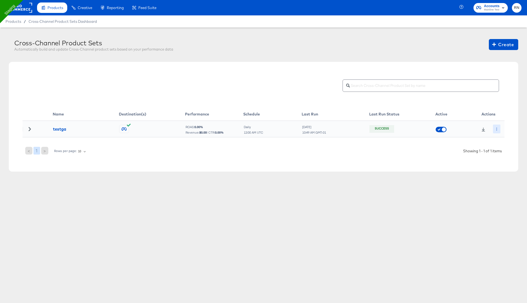
click at [496, 126] on button "button" at bounding box center [496, 128] width 7 height 9
click at [501, 137] on li "Edit" at bounding box center [506, 139] width 29 height 9
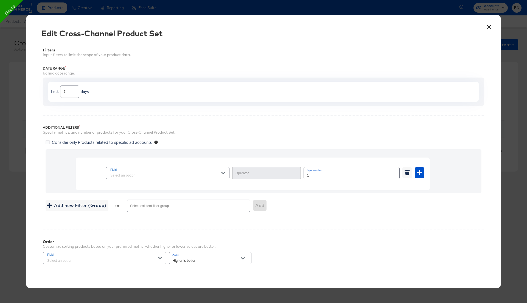
type input "Greater Than or Equal"
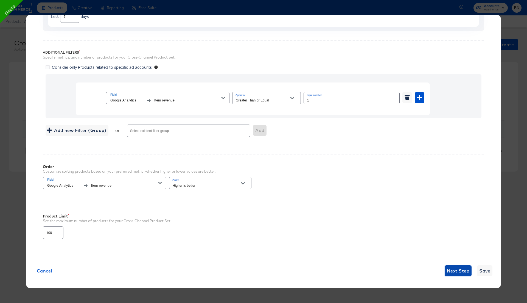
click at [459, 265] on button "Next Step" at bounding box center [458, 270] width 27 height 11
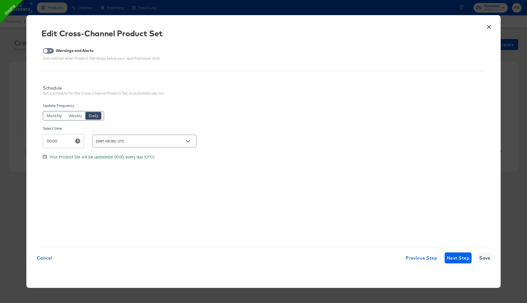
click at [459, 264] on div "× Edit Cross-Channel Product Set Warnings and Alerts Get notified when Product …" at bounding box center [263, 151] width 475 height 273
click at [458, 260] on span "Next Step" at bounding box center [458, 258] width 23 height 8
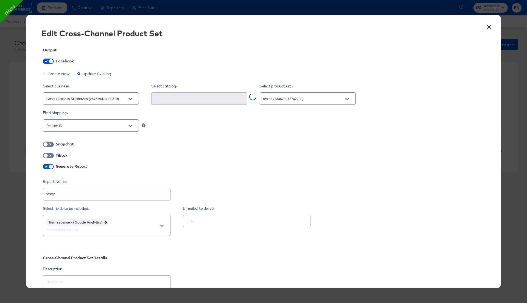
type input "Mainline Uk Staging Test Qa #stitcherads #product-catalog #keep (42297284973524…"
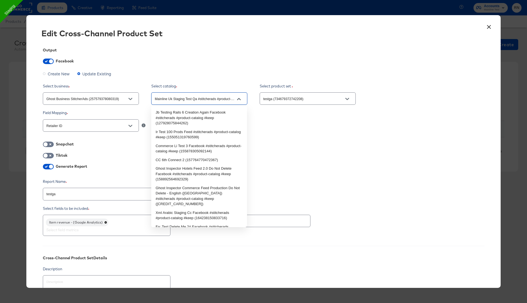
drag, startPoint x: 155, startPoint y: 99, endPoint x: 191, endPoint y: 98, distance: 36.3
click at [191, 98] on input "Mainline Uk Staging Test Qa #stitcherads #product-catalog #keep (42297284973524…" at bounding box center [195, 99] width 83 height 6
click at [196, 99] on input "Mainline Uk Staging Test Qa #stitcherads #product-catalog #keep (42297284973524…" at bounding box center [195, 99] width 83 height 6
drag, startPoint x: 196, startPoint y: 99, endPoint x: 151, endPoint y: 99, distance: 45.3
click at [151, 99] on div "Select business Ghost Business StitcherAds (257579378080319) Select catalog Mai…" at bounding box center [264, 95] width 442 height 23
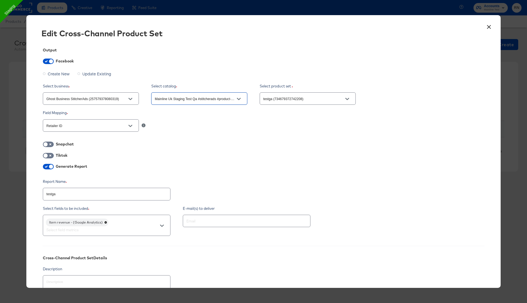
type textarea "x"
click at [489, 27] on button "×" at bounding box center [489, 26] width 10 height 10
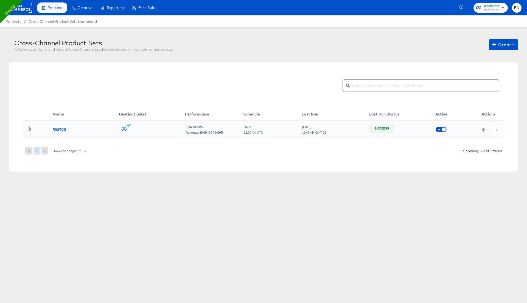
click at [483, 130] on icon at bounding box center [484, 129] width 4 height 4
click at [495, 129] on button "button" at bounding box center [496, 128] width 7 height 9
drag, startPoint x: 70, startPoint y: 130, endPoint x: 52, endPoint y: 129, distance: 18.1
click at [52, 129] on div at bounding box center [263, 151] width 527 height 303
drag, startPoint x: 52, startPoint y: 129, endPoint x: 68, endPoint y: 129, distance: 15.9
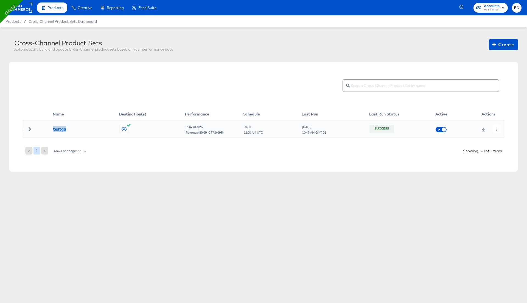
click at [68, 129] on tr "testga ROAS: 0.00 % Revenue: $ 0.00 | CTR: 0.00 % Daily 12:00 AM UTC TUE Aug 12…" at bounding box center [264, 129] width 482 height 16
copy div "testga"
click at [496, 128] on icon "button" at bounding box center [497, 128] width 3 height 3
click at [498, 139] on icon at bounding box center [499, 140] width 4 height 4
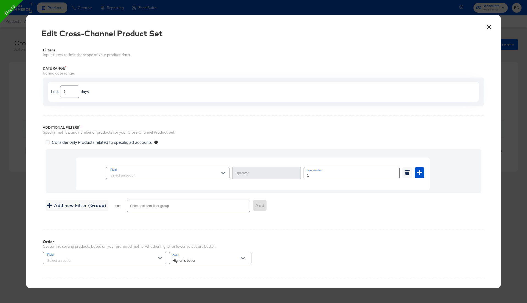
type input "Greater Than or Equal"
click at [488, 27] on button "×" at bounding box center [489, 26] width 10 height 10
